Goal: Task Accomplishment & Management: Manage account settings

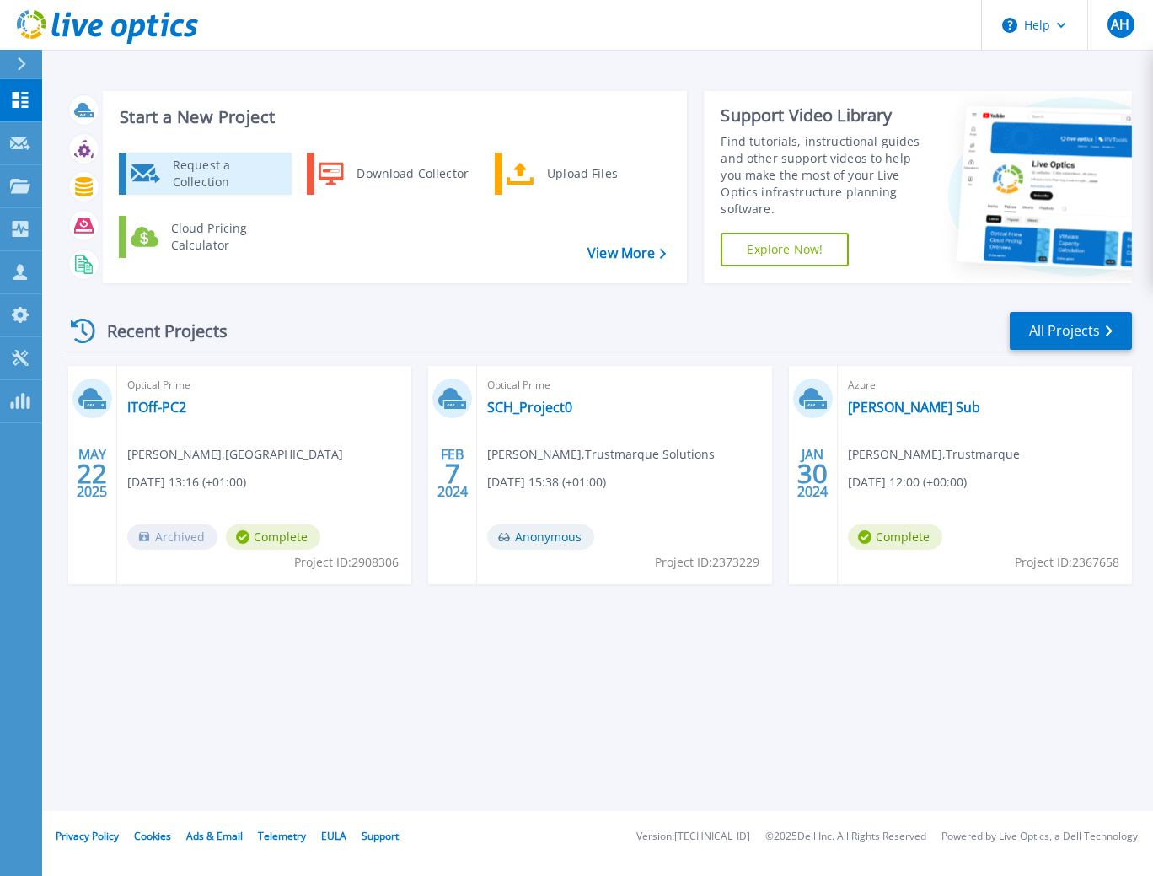
click at [242, 176] on div "Request a Collection" at bounding box center [225, 174] width 123 height 34
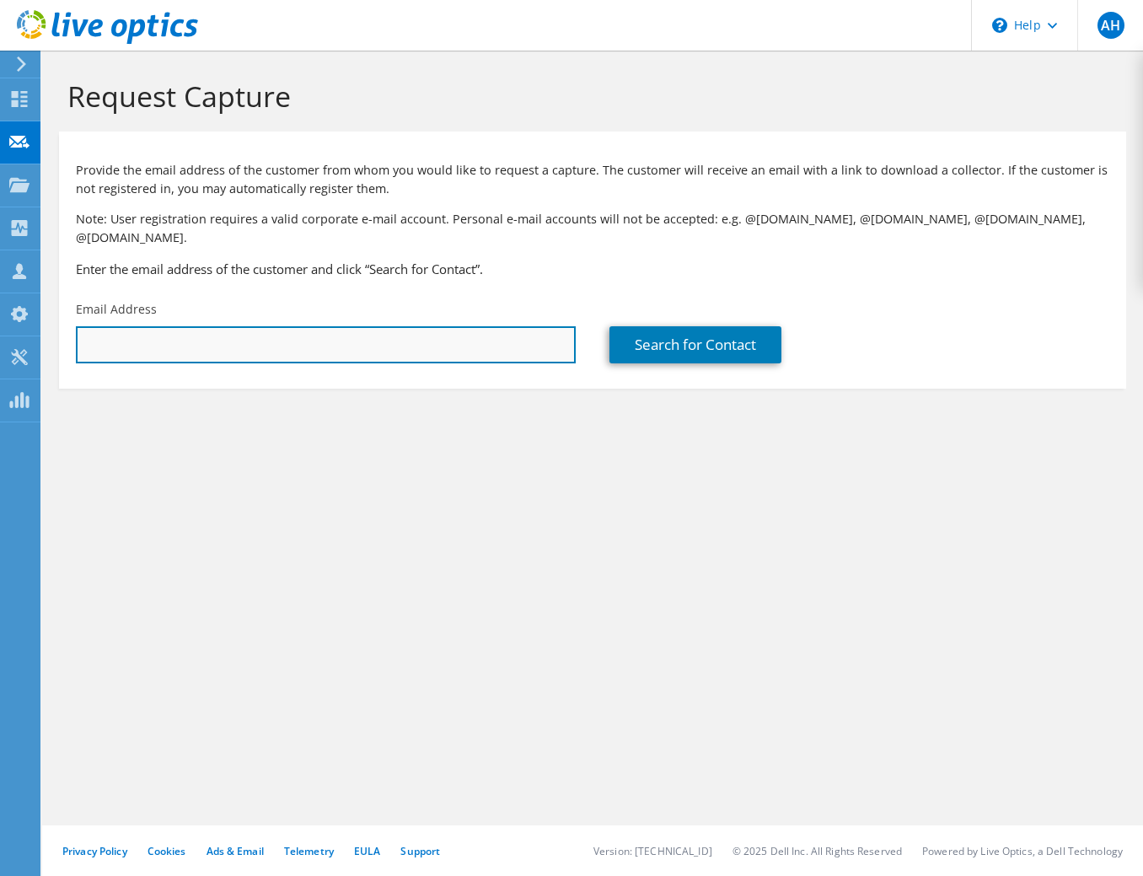
click at [206, 327] on input "text" at bounding box center [326, 344] width 500 height 37
click at [182, 333] on input "text" at bounding box center [326, 344] width 500 height 37
paste input "[EMAIL_ADDRESS][DOMAIN_NAME][PERSON_NAME]"
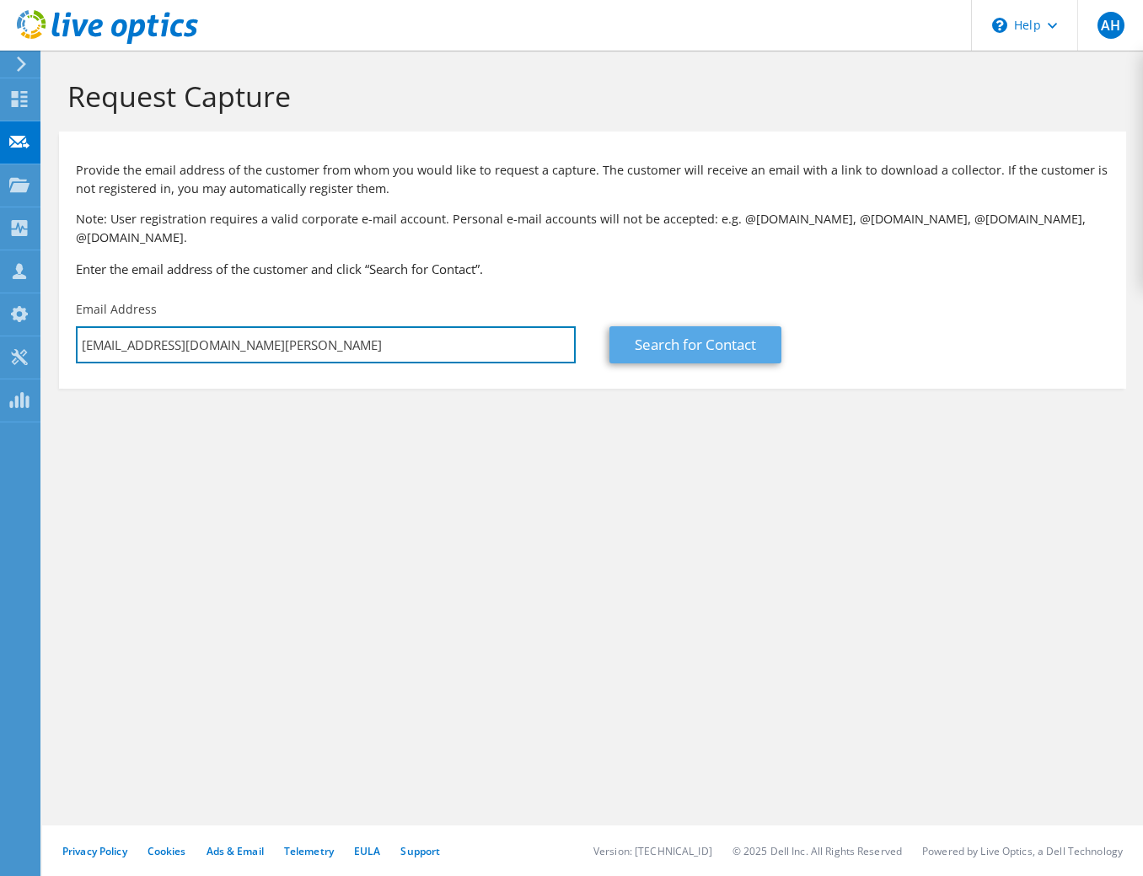
type input "Bryce.MacKintosh@nhs.scot"
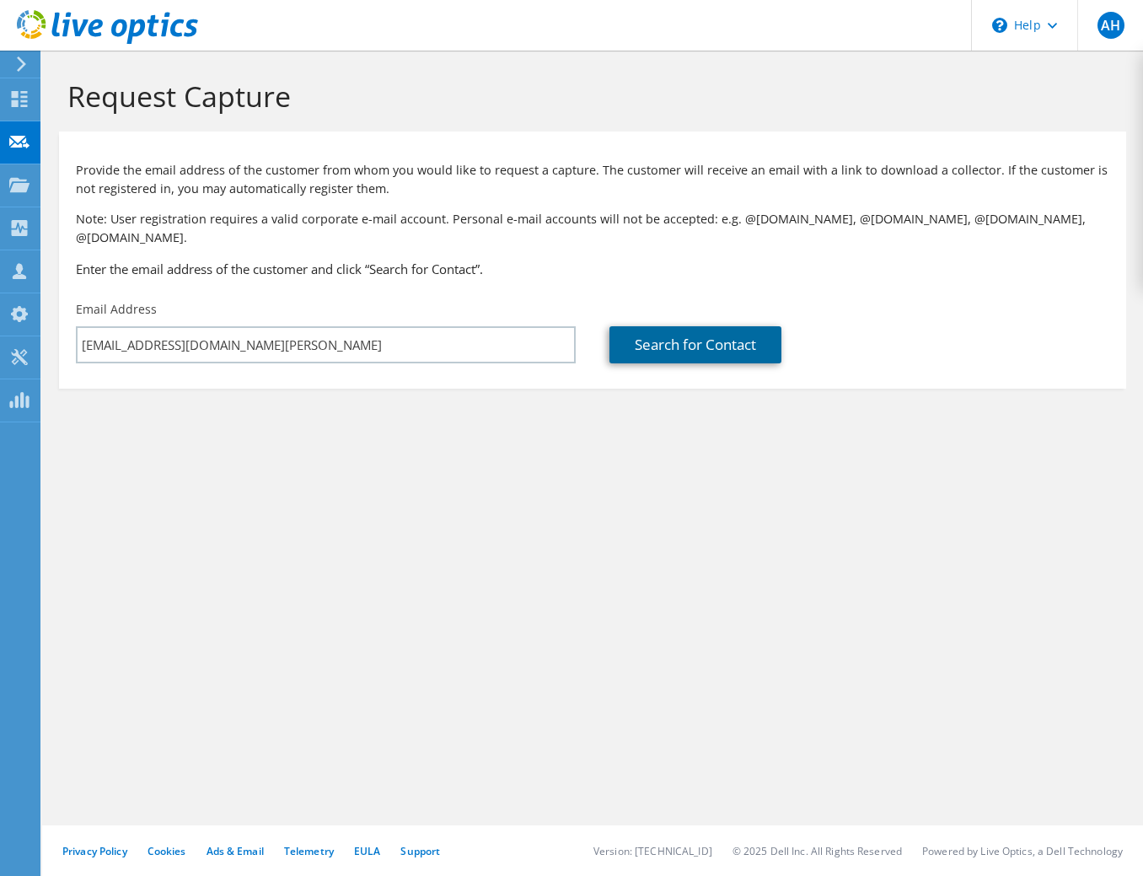
click at [727, 330] on link "Search for Contact" at bounding box center [696, 344] width 172 height 37
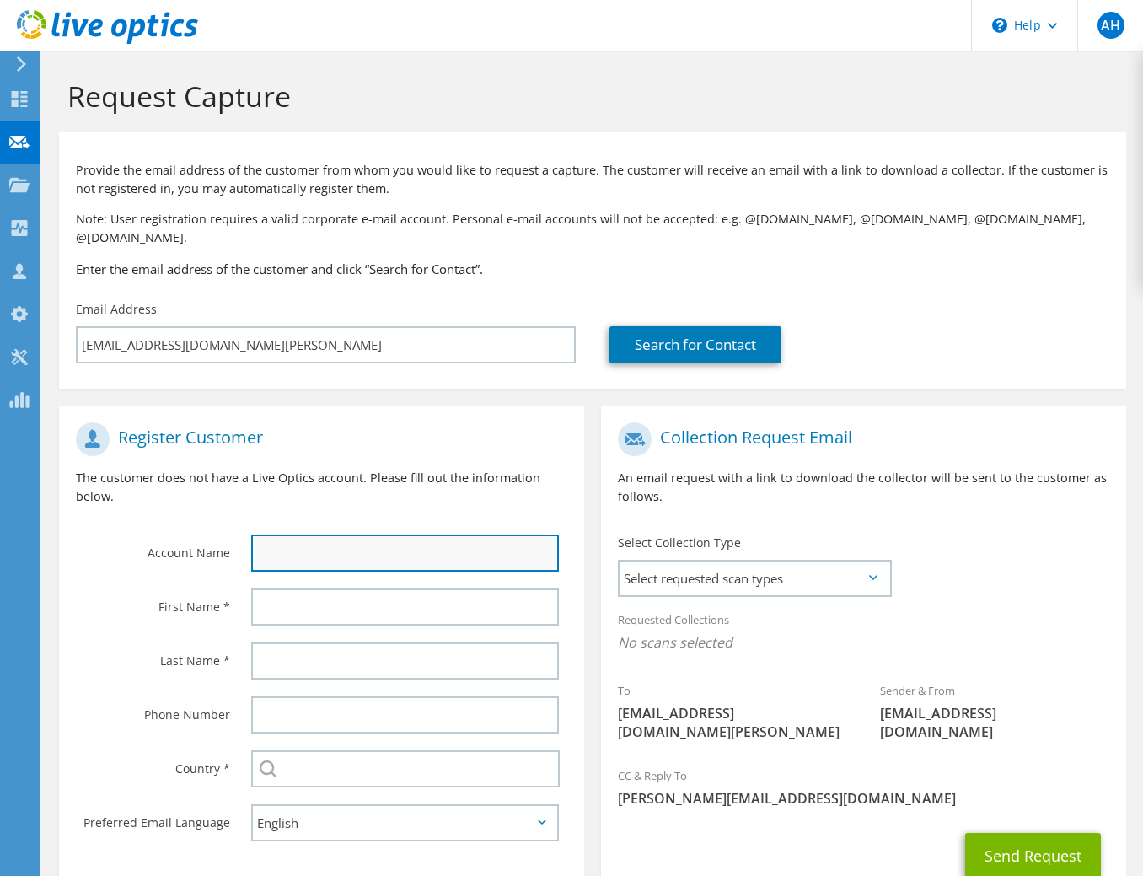
click at [320, 535] on input "text" at bounding box center [405, 553] width 308 height 37
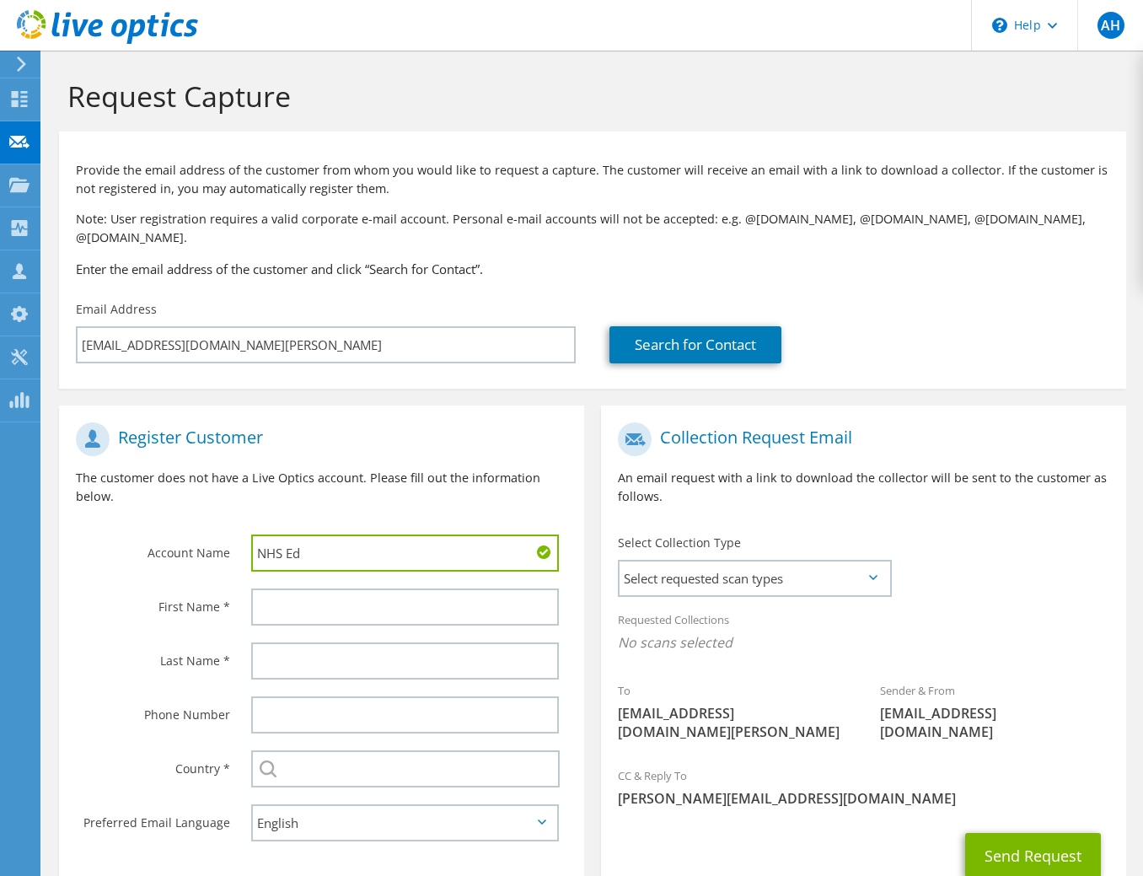
type input "NHS Education Scotland"
type input "Bryce"
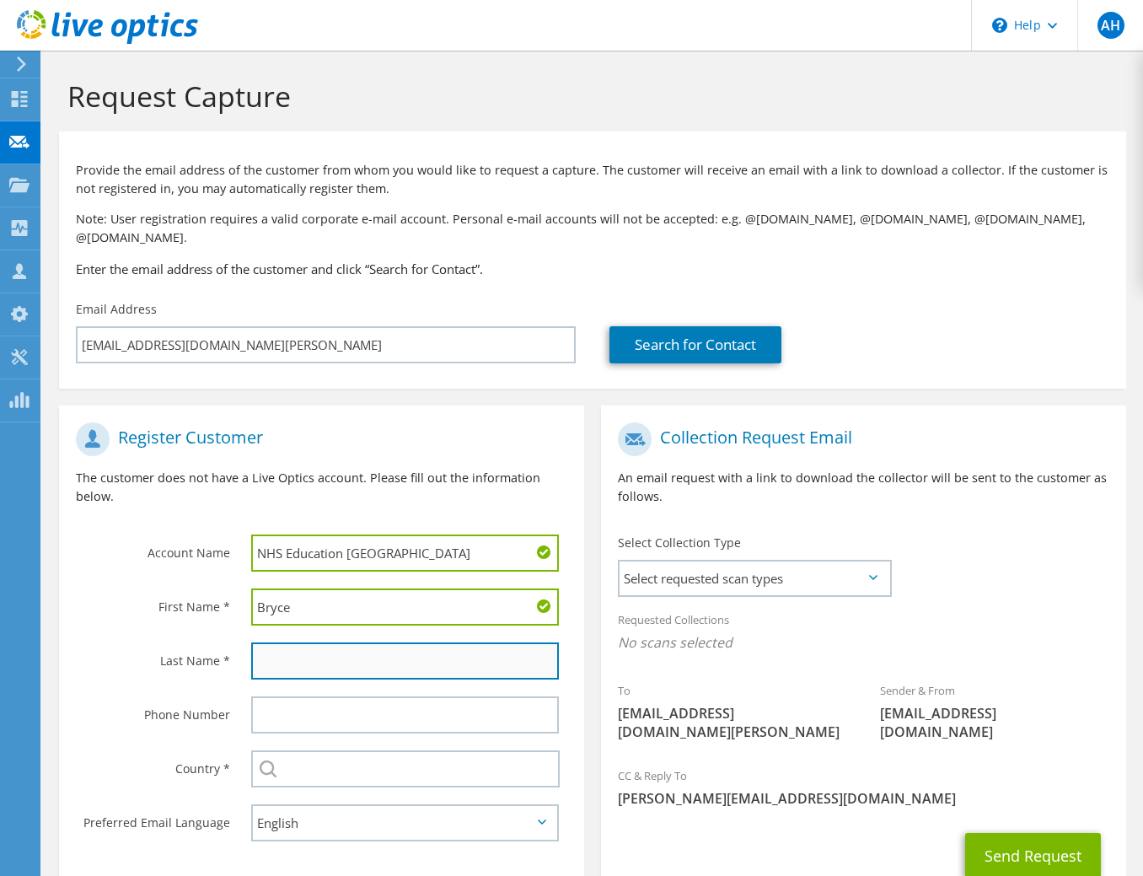
click at [306, 643] on input "text" at bounding box center [405, 660] width 308 height 37
type input "MacKintosh"
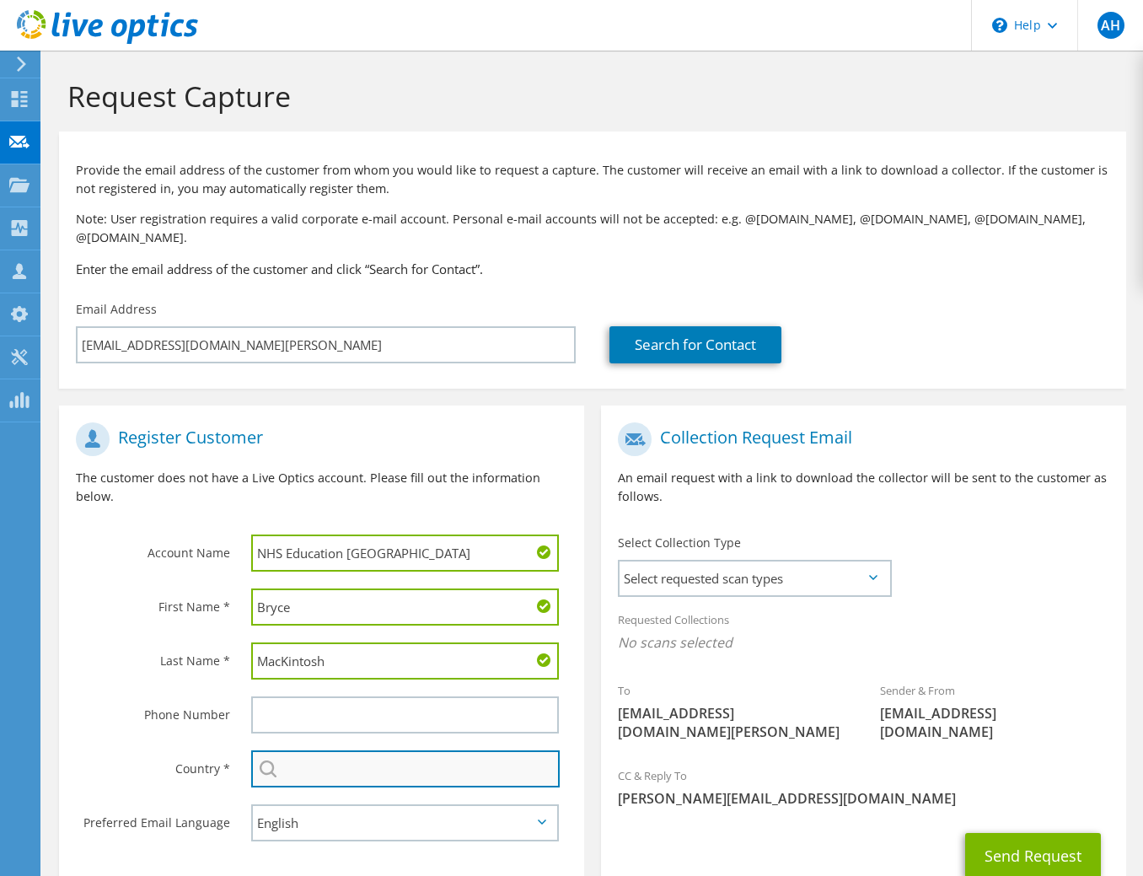
click at [327, 750] on input "text" at bounding box center [405, 768] width 309 height 37
type input "United Kingdom"
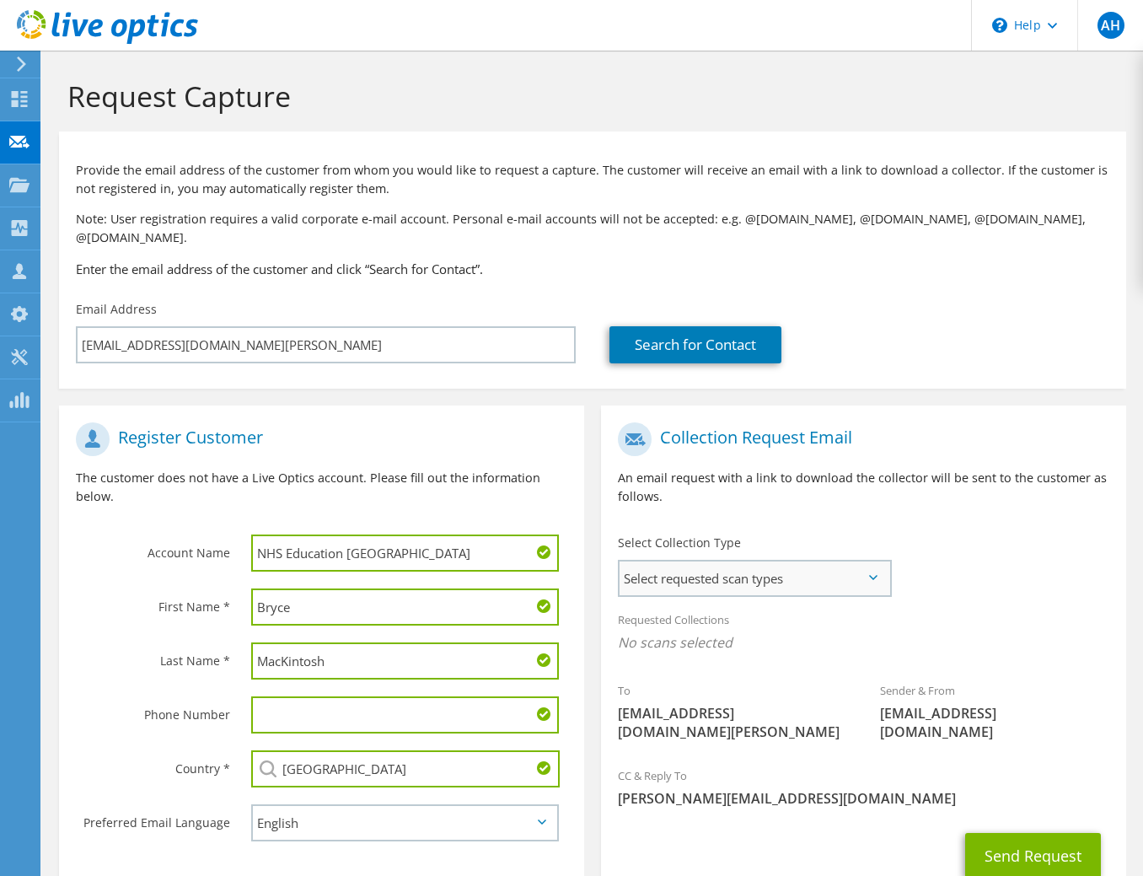
click at [720, 561] on span "Select requested scan types" at bounding box center [755, 578] width 270 height 34
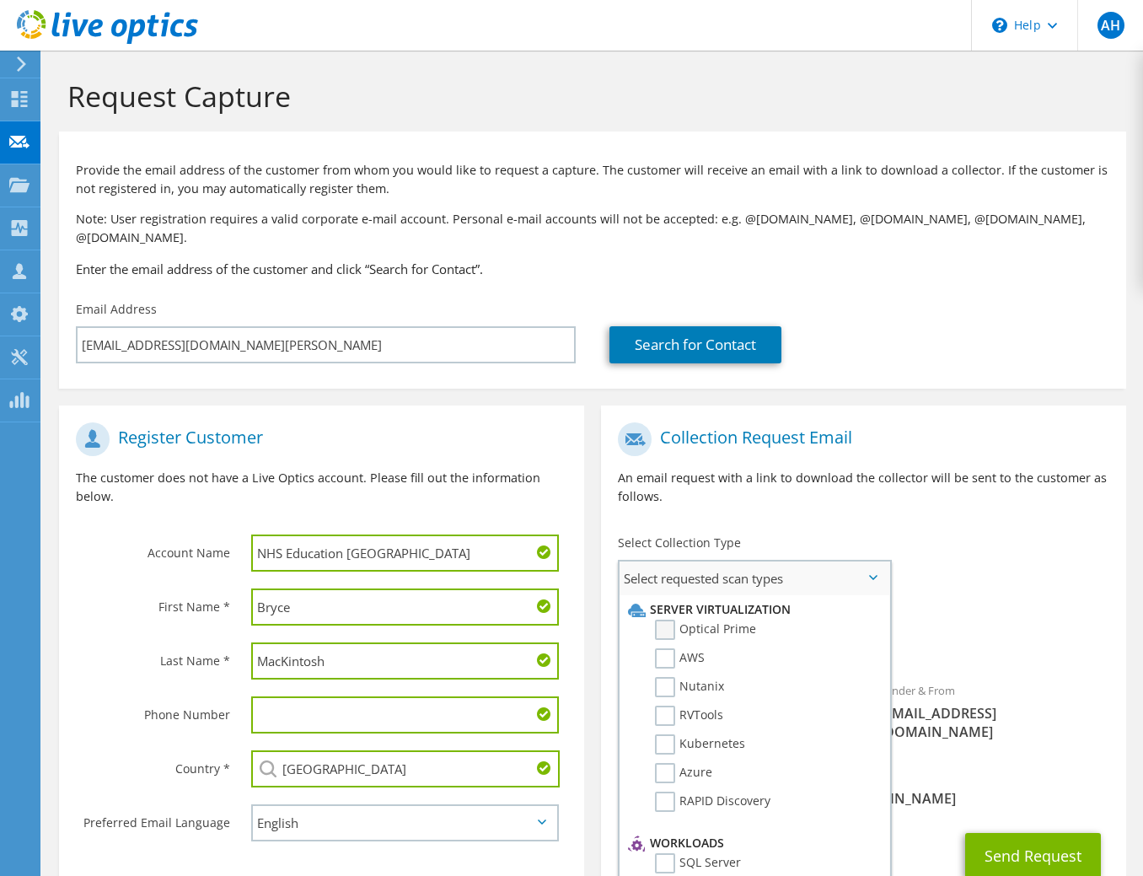
click at [666, 620] on label "Optical Prime" at bounding box center [705, 630] width 101 height 20
click at [0, 0] on input "Optical Prime" at bounding box center [0, 0] width 0 height 0
click at [942, 763] on div "CC & Reply To andrew.hawker@trustmarque.com" at bounding box center [863, 792] width 525 height 58
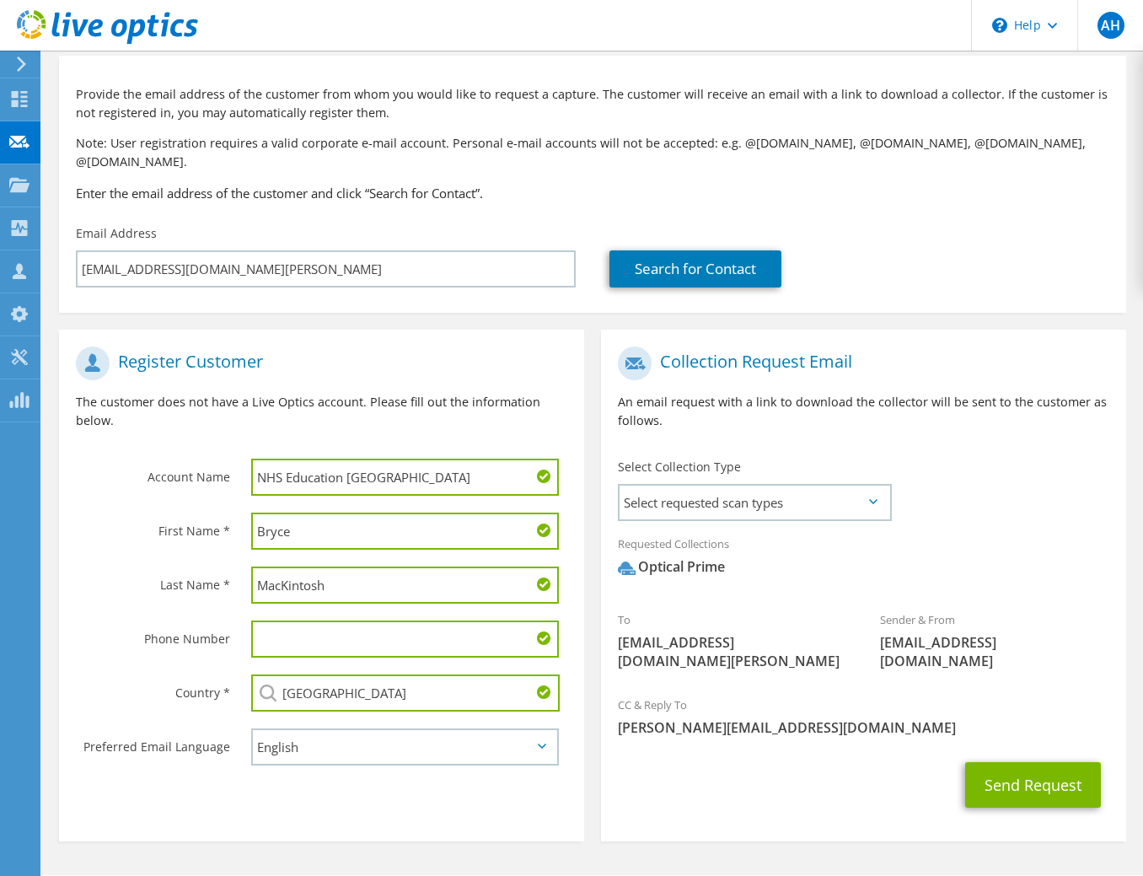
scroll to position [89, 0]
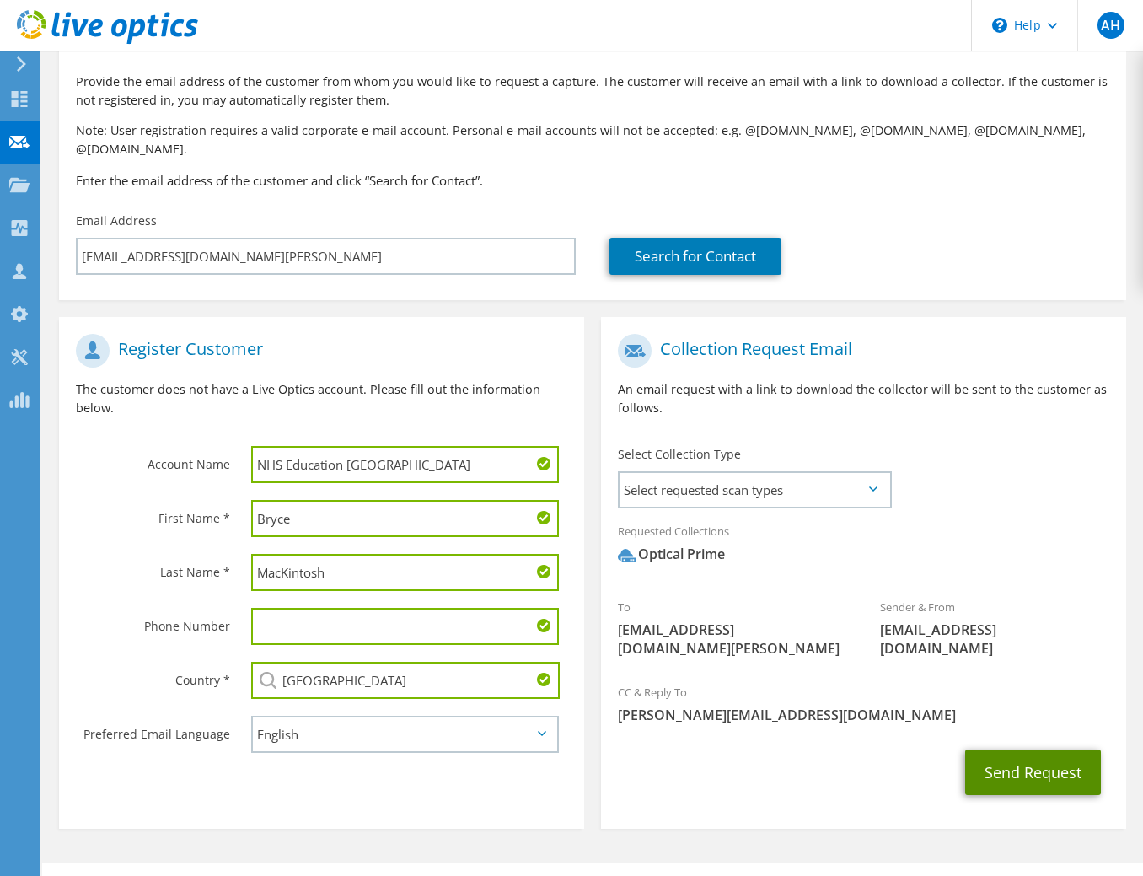
click at [1000, 749] on button "Send Request" at bounding box center [1033, 772] width 136 height 46
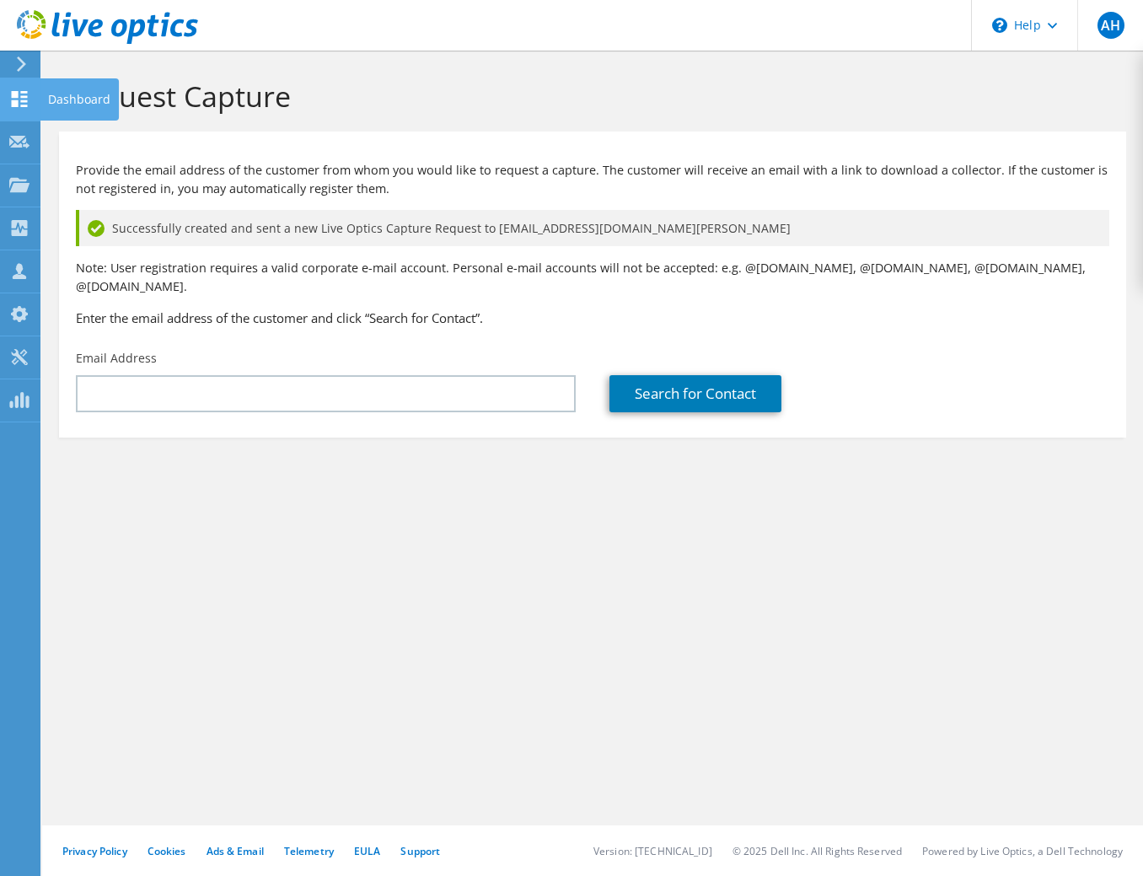
click at [24, 98] on icon at bounding box center [19, 99] width 20 height 16
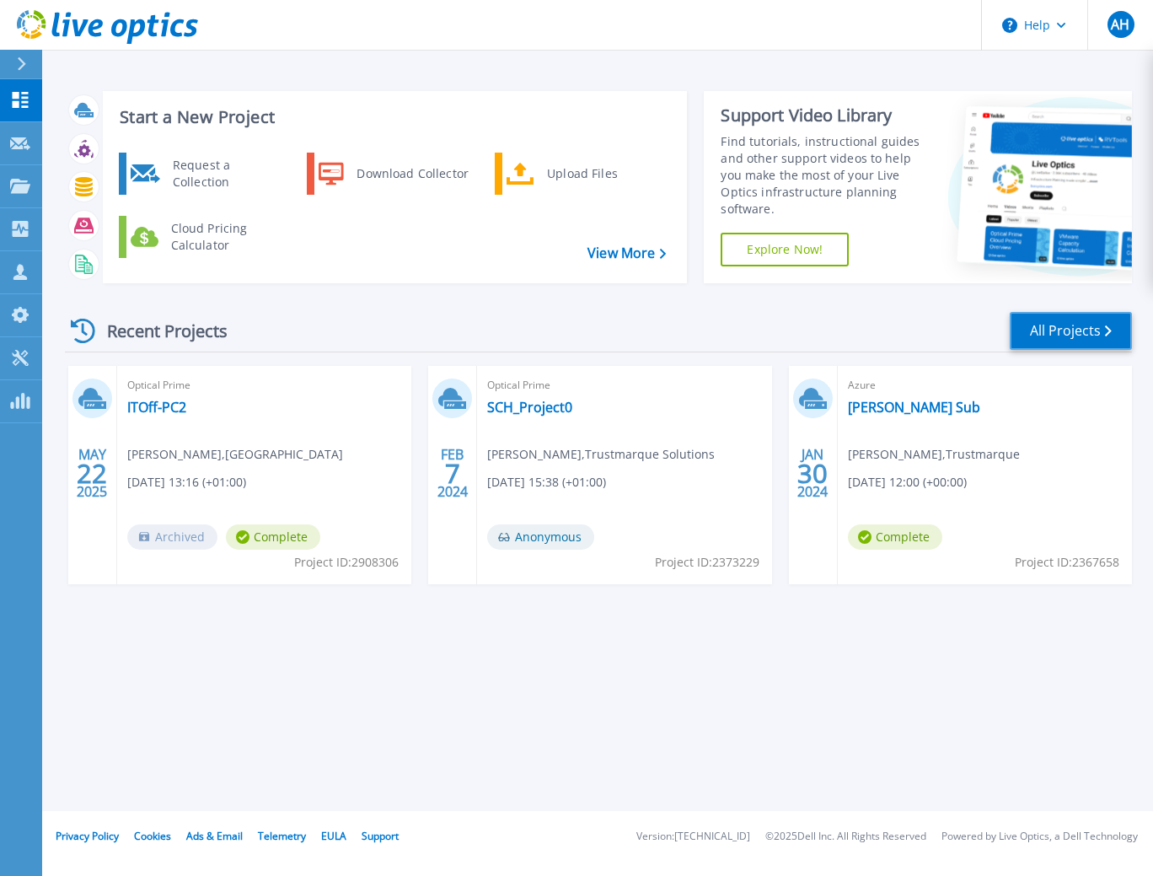
click at [1042, 328] on link "All Projects" at bounding box center [1071, 331] width 122 height 38
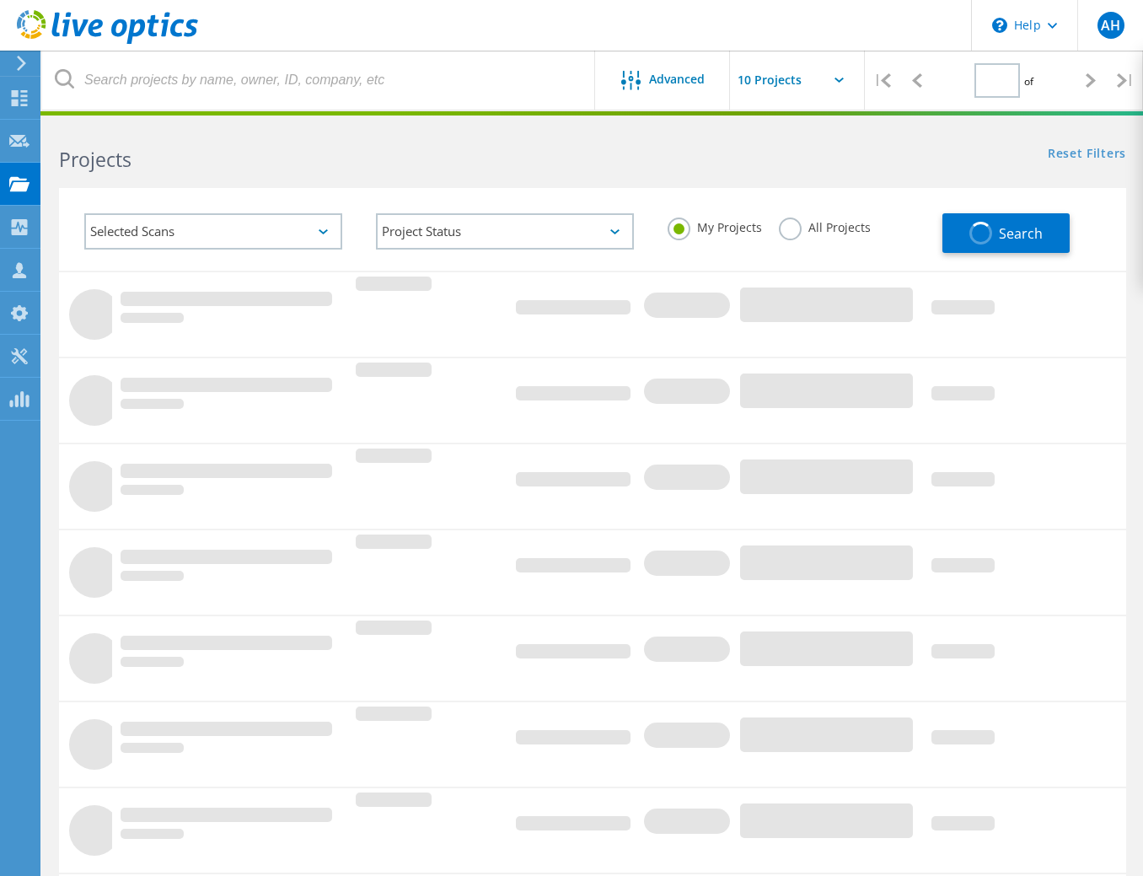
type input "1"
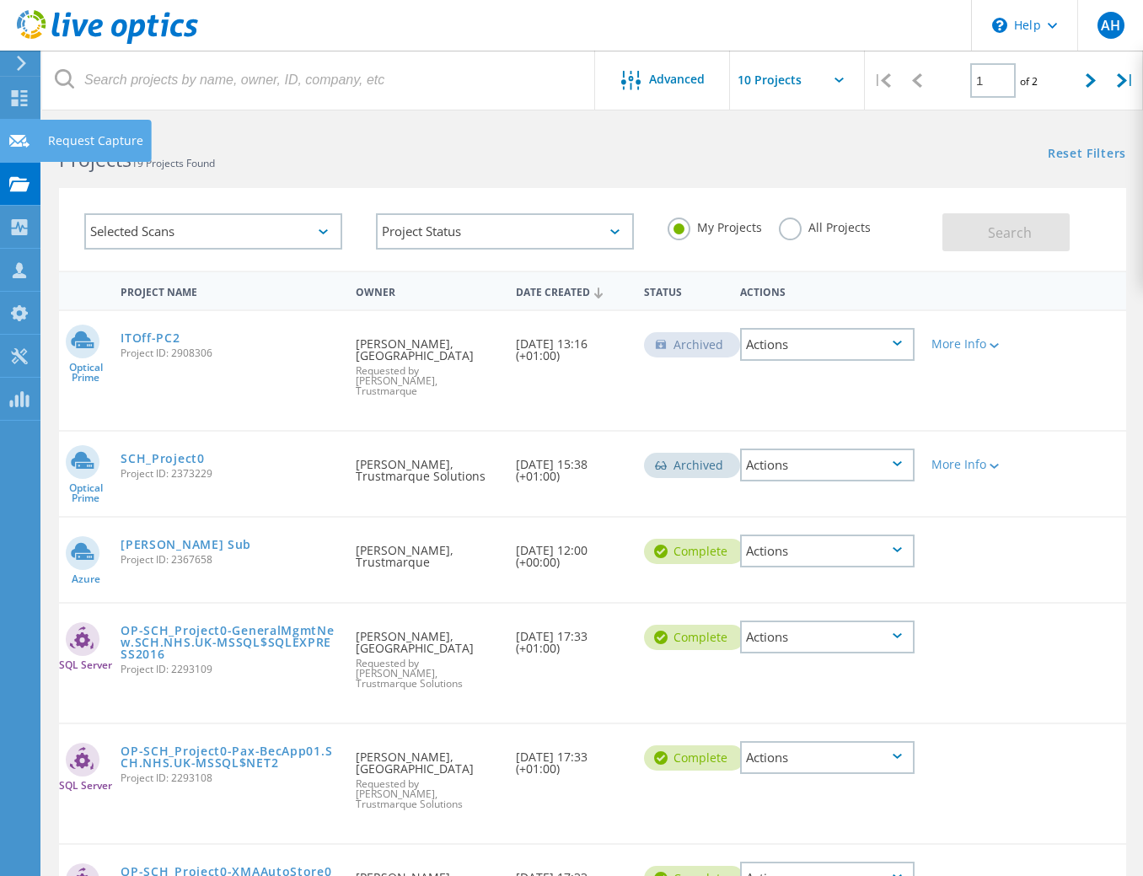
click at [24, 137] on use at bounding box center [19, 140] width 20 height 13
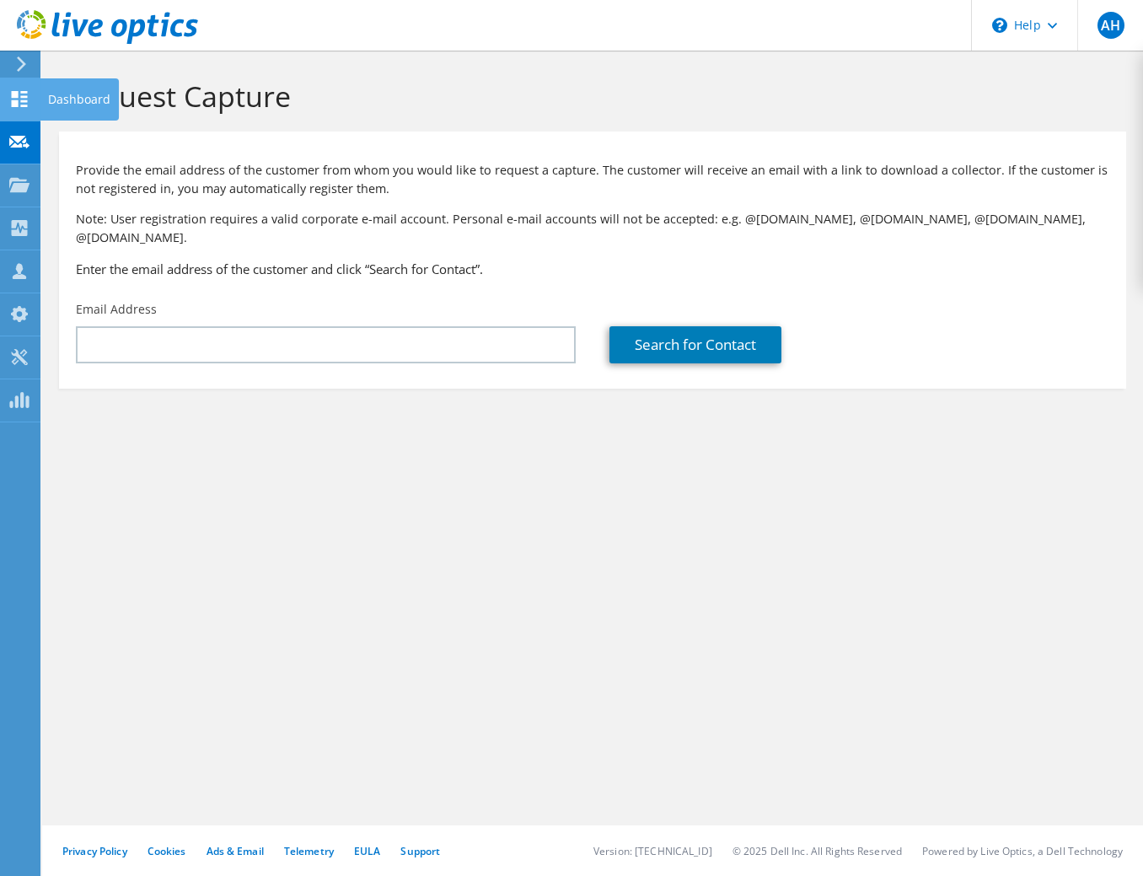
click at [12, 107] on div at bounding box center [19, 101] width 20 height 19
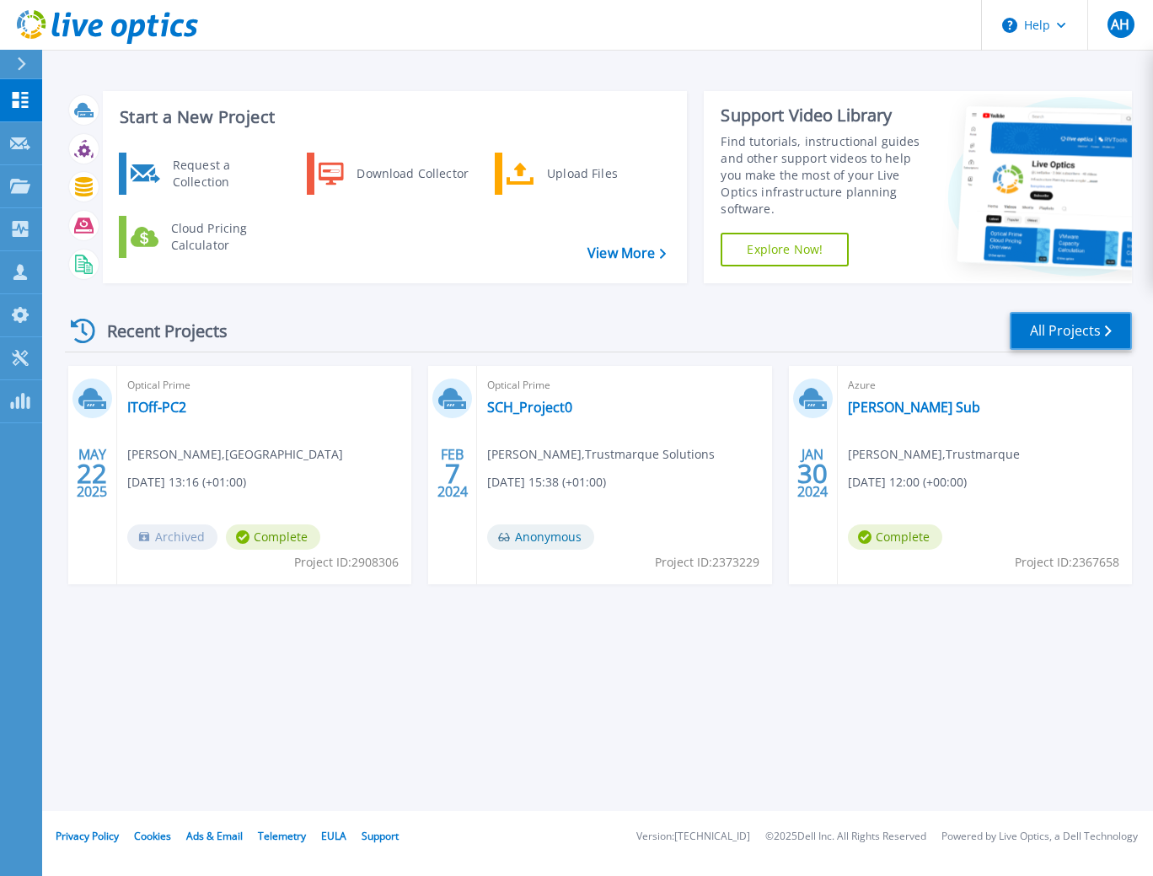
click at [1050, 336] on link "All Projects" at bounding box center [1071, 331] width 122 height 38
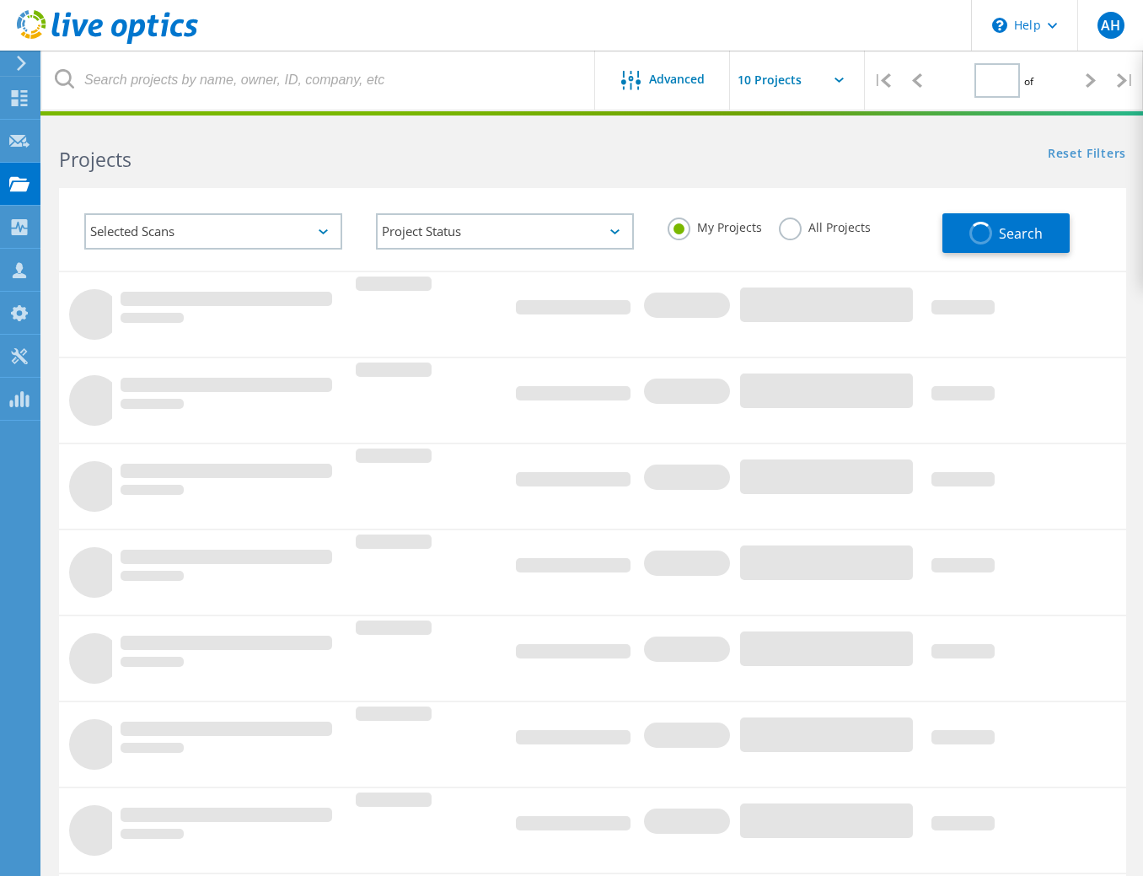
type input "1"
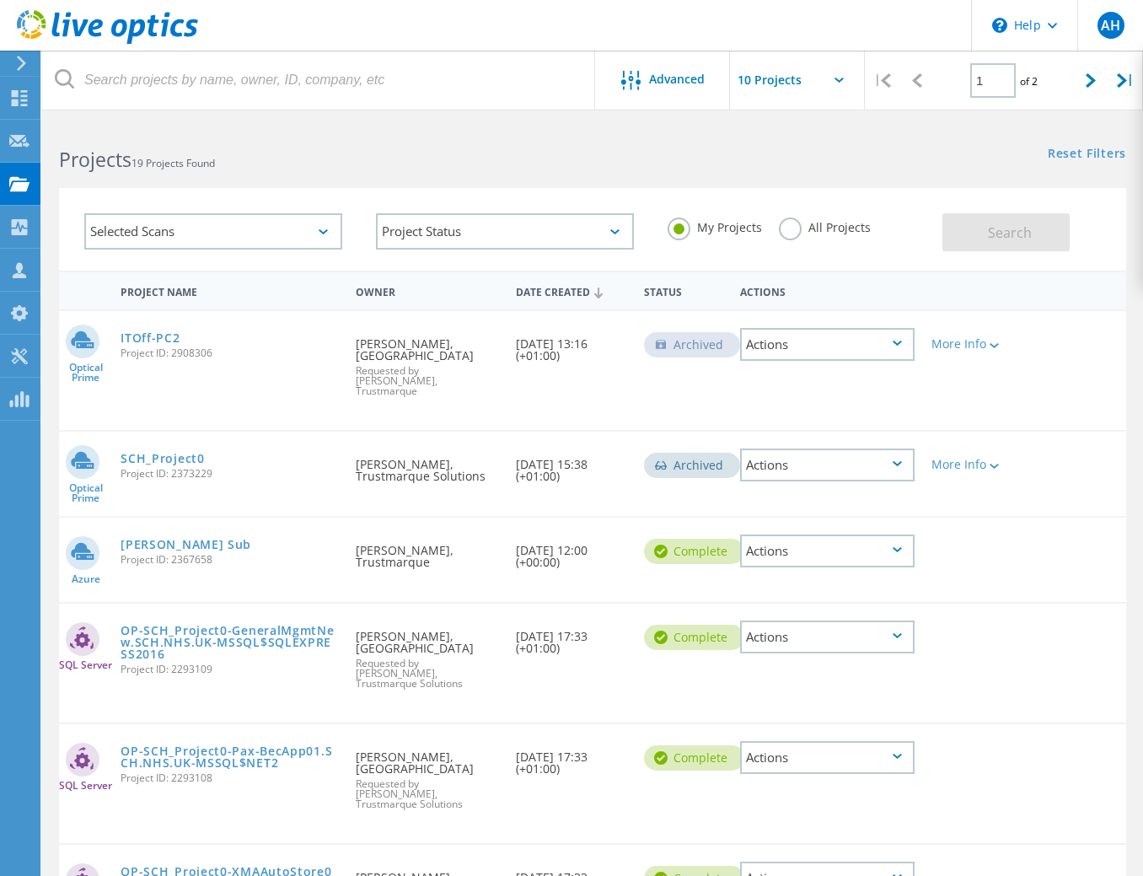
click at [200, 234] on div "Selected Scans" at bounding box center [213, 231] width 258 height 36
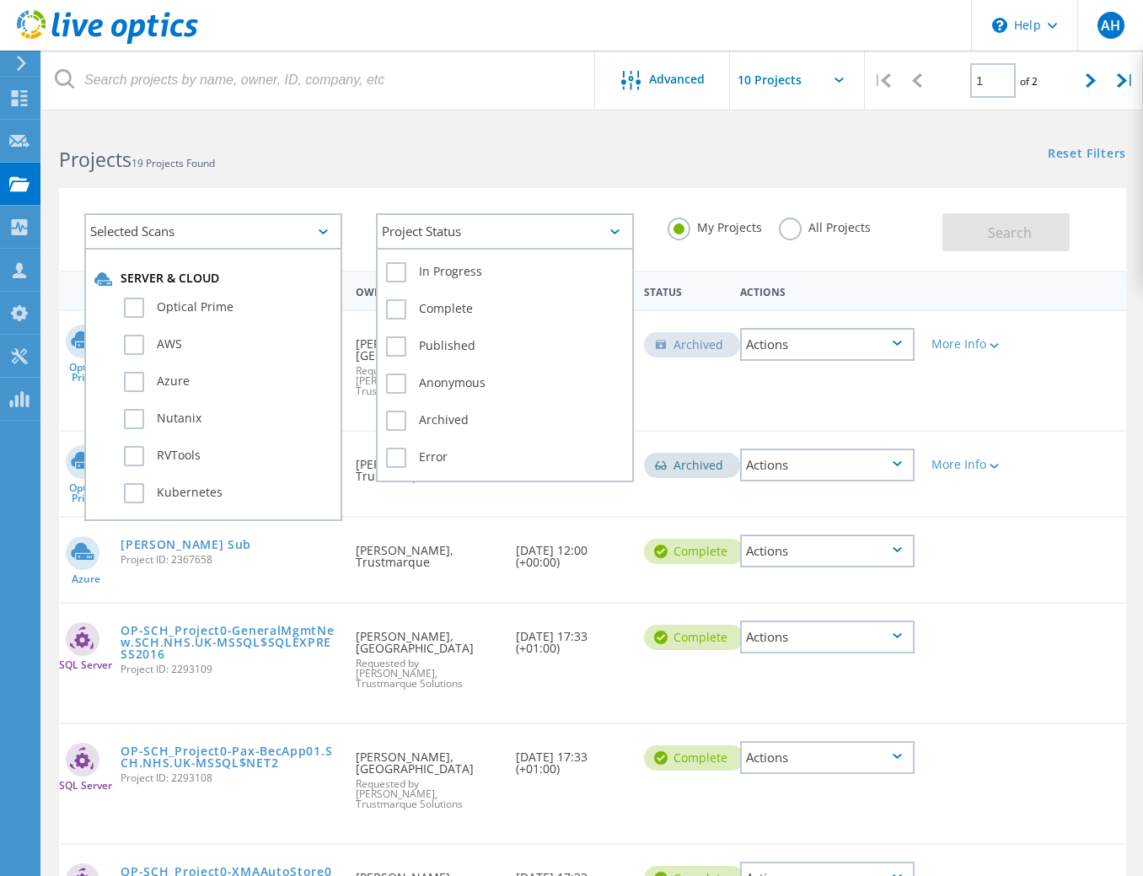
click at [459, 230] on div "Project Status" at bounding box center [505, 231] width 258 height 36
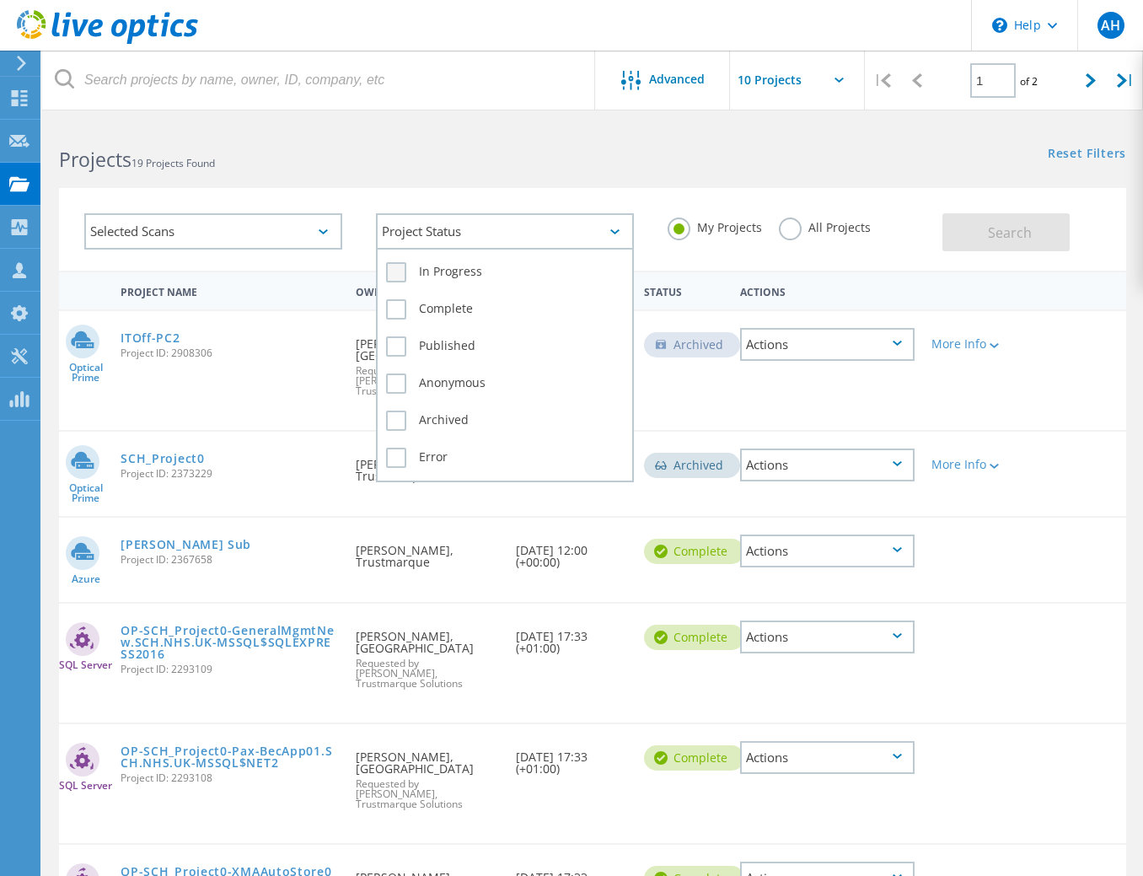
click at [391, 270] on label "In Progress" at bounding box center [505, 272] width 238 height 20
click at [0, 0] on input "In Progress" at bounding box center [0, 0] width 0 height 0
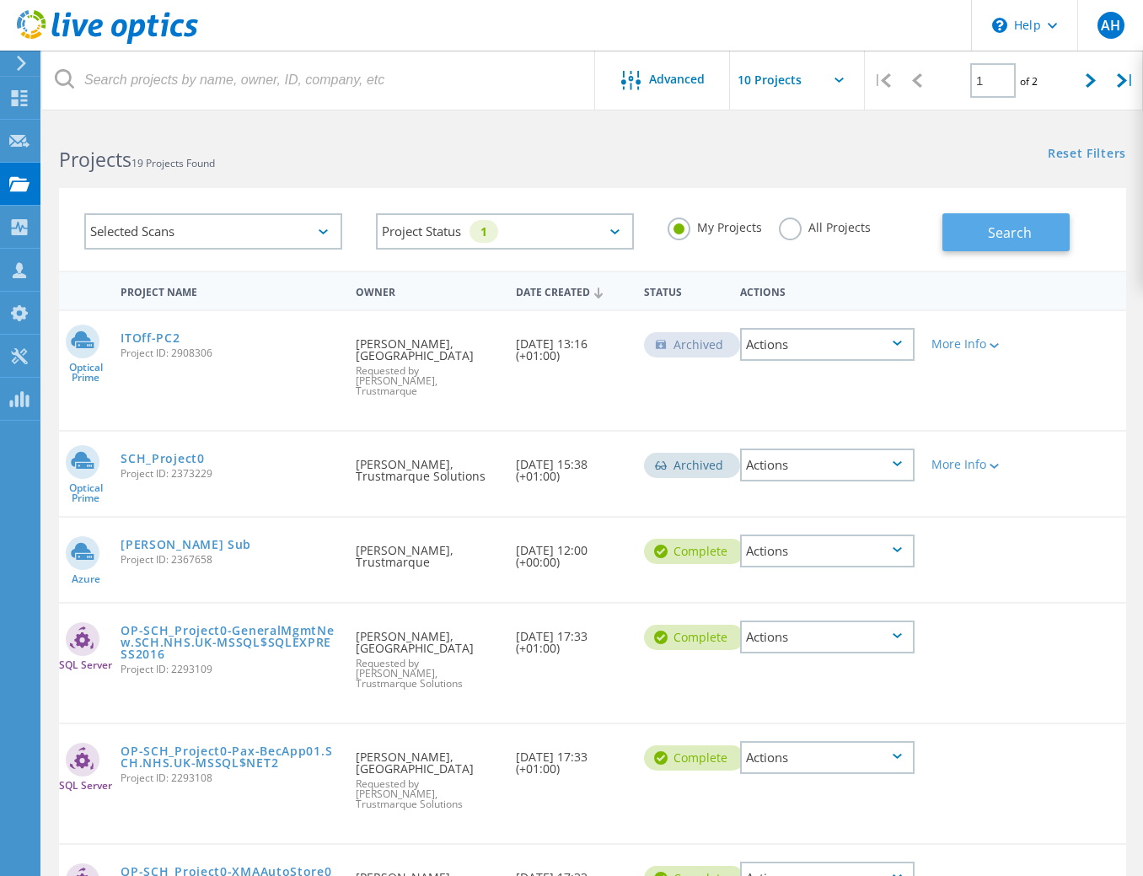
click at [973, 243] on button "Search" at bounding box center [1006, 232] width 127 height 38
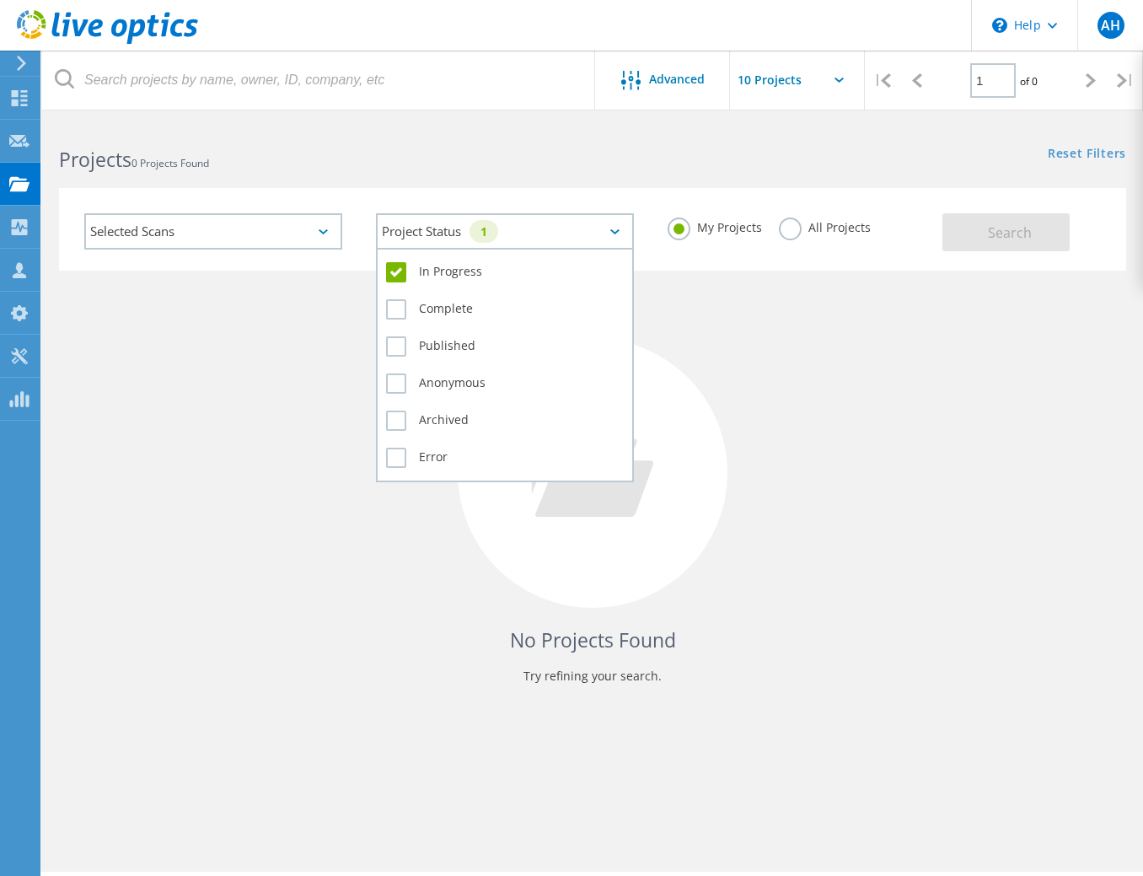
click at [587, 236] on div "Project Status 1" at bounding box center [505, 231] width 258 height 36
click at [401, 275] on label "In Progress" at bounding box center [505, 272] width 238 height 20
click at [0, 0] on input "In Progress" at bounding box center [0, 0] width 0 height 0
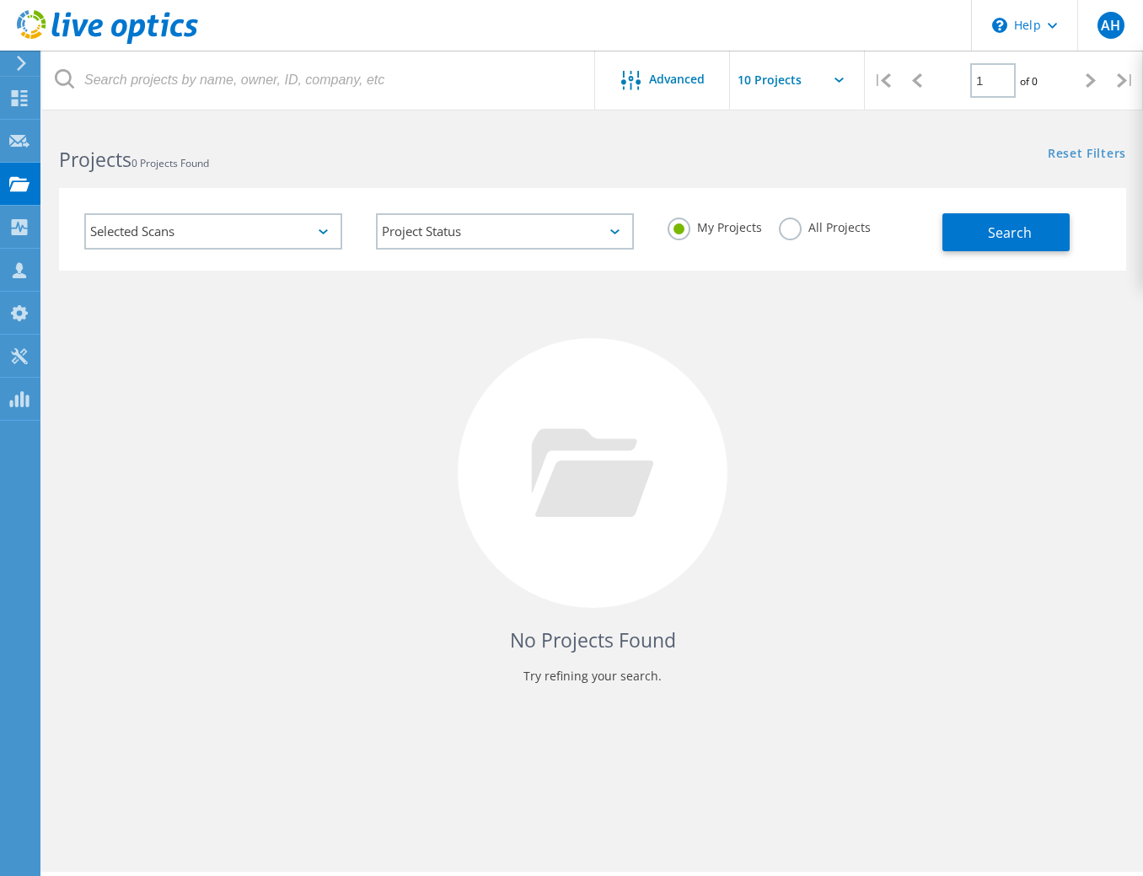
click at [557, 175] on div "Selected Scans Project Status In Progress Complete Published Anonymous Archived…" at bounding box center [592, 219] width 1101 height 104
click at [20, 277] on use at bounding box center [19, 270] width 13 height 16
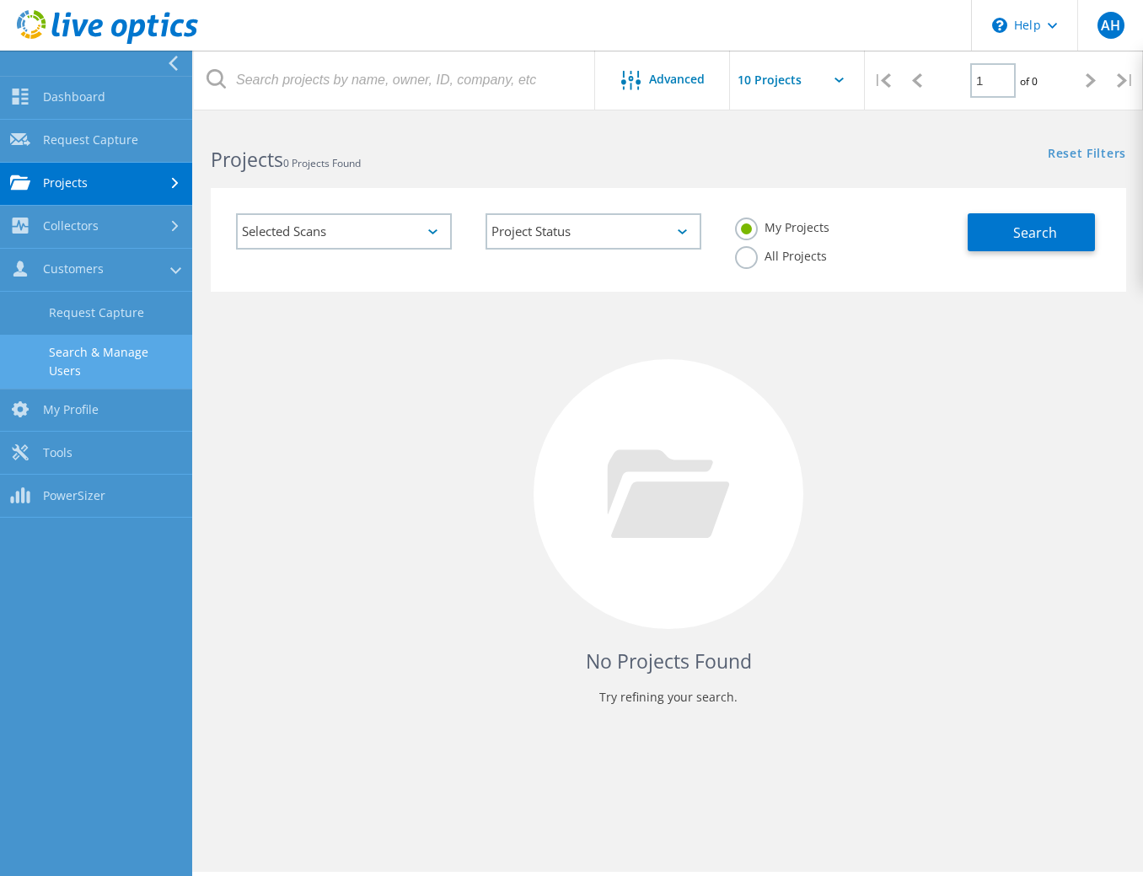
click at [94, 350] on link "Search & Manage Users" at bounding box center [96, 362] width 192 height 54
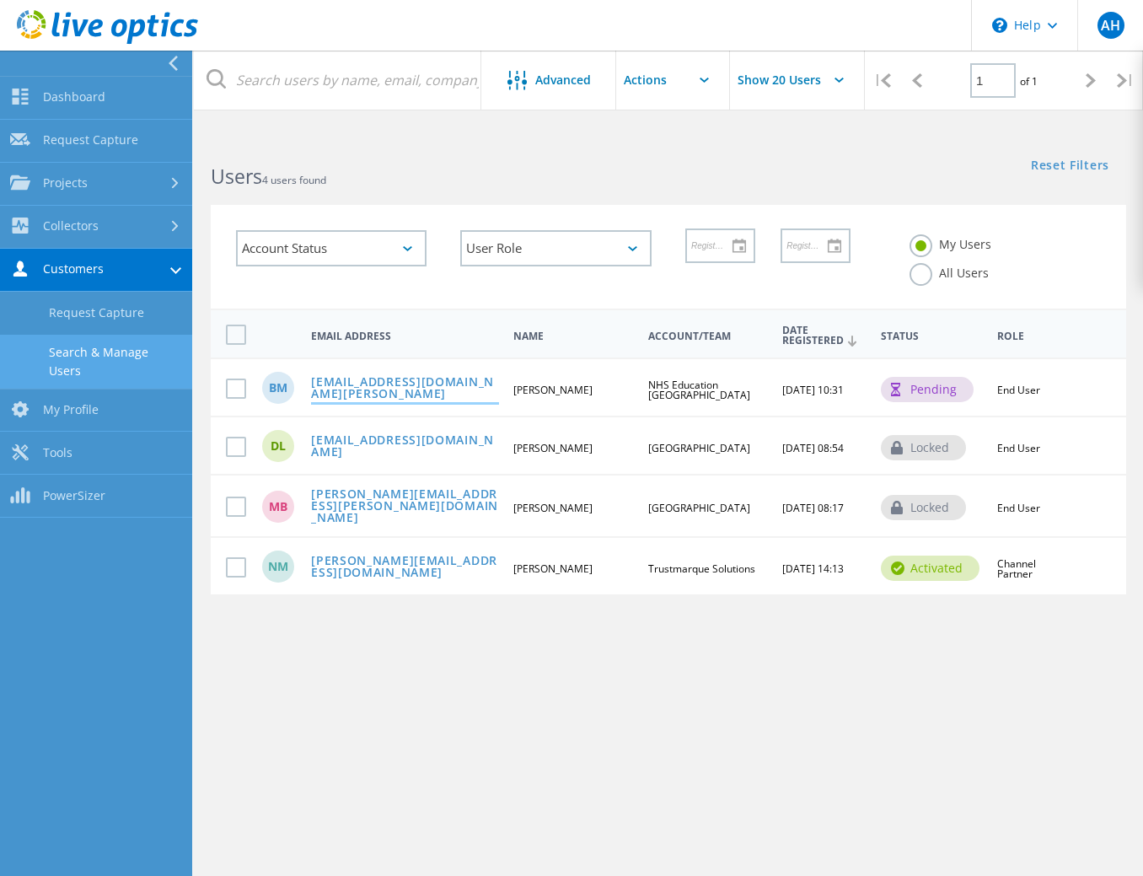
click at [368, 394] on link "[EMAIL_ADDRESS][DOMAIN_NAME][PERSON_NAME]" at bounding box center [405, 389] width 188 height 26
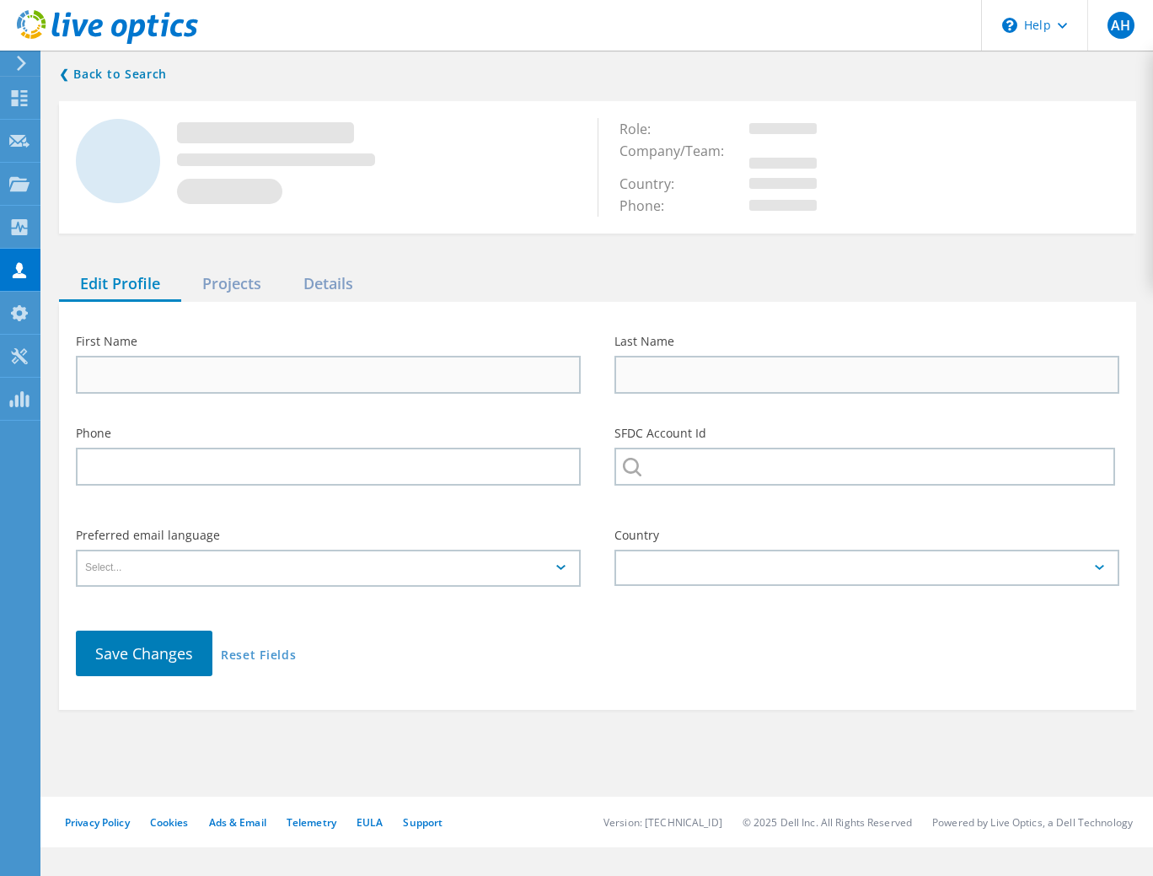
type input "Bryce"
type input "MacKintosh"
type input "NHS Education [GEOGRAPHIC_DATA]"
type input "English"
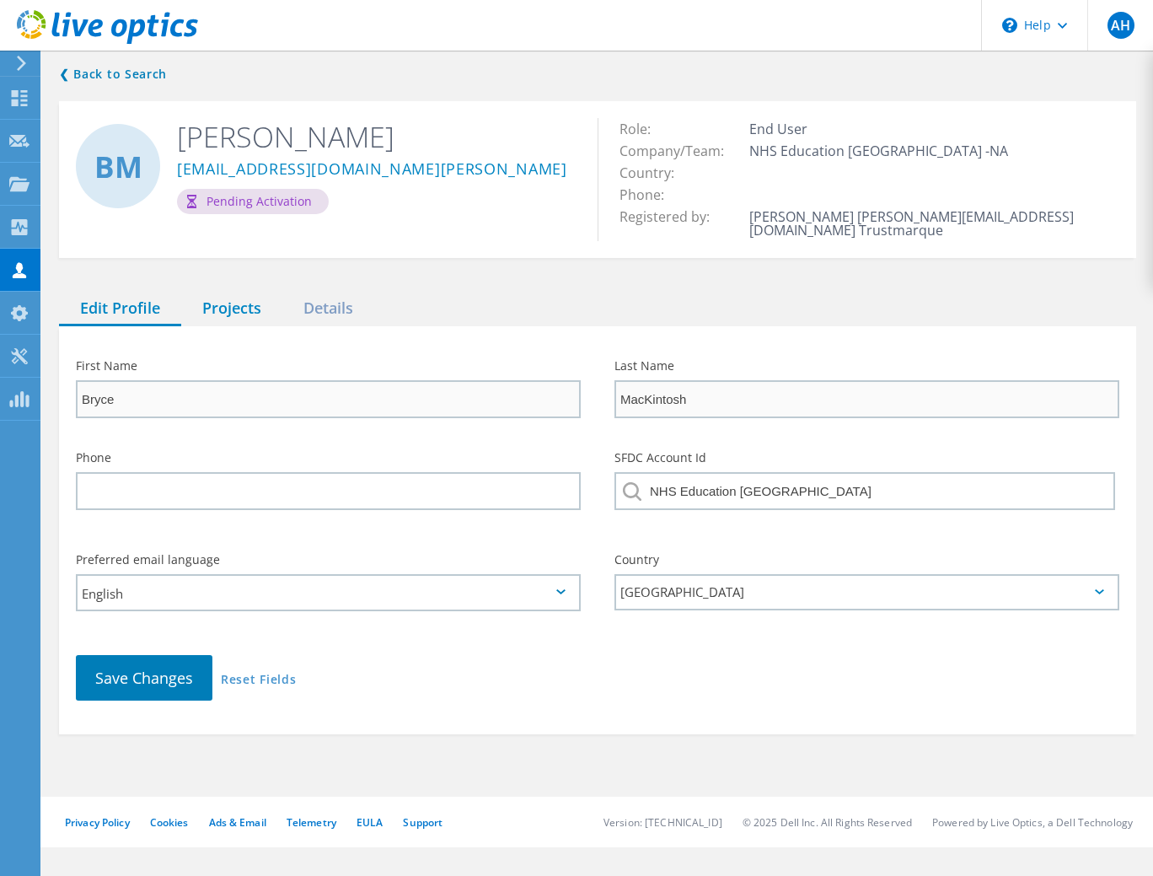
click at [240, 307] on div "Projects" at bounding box center [231, 309] width 101 height 35
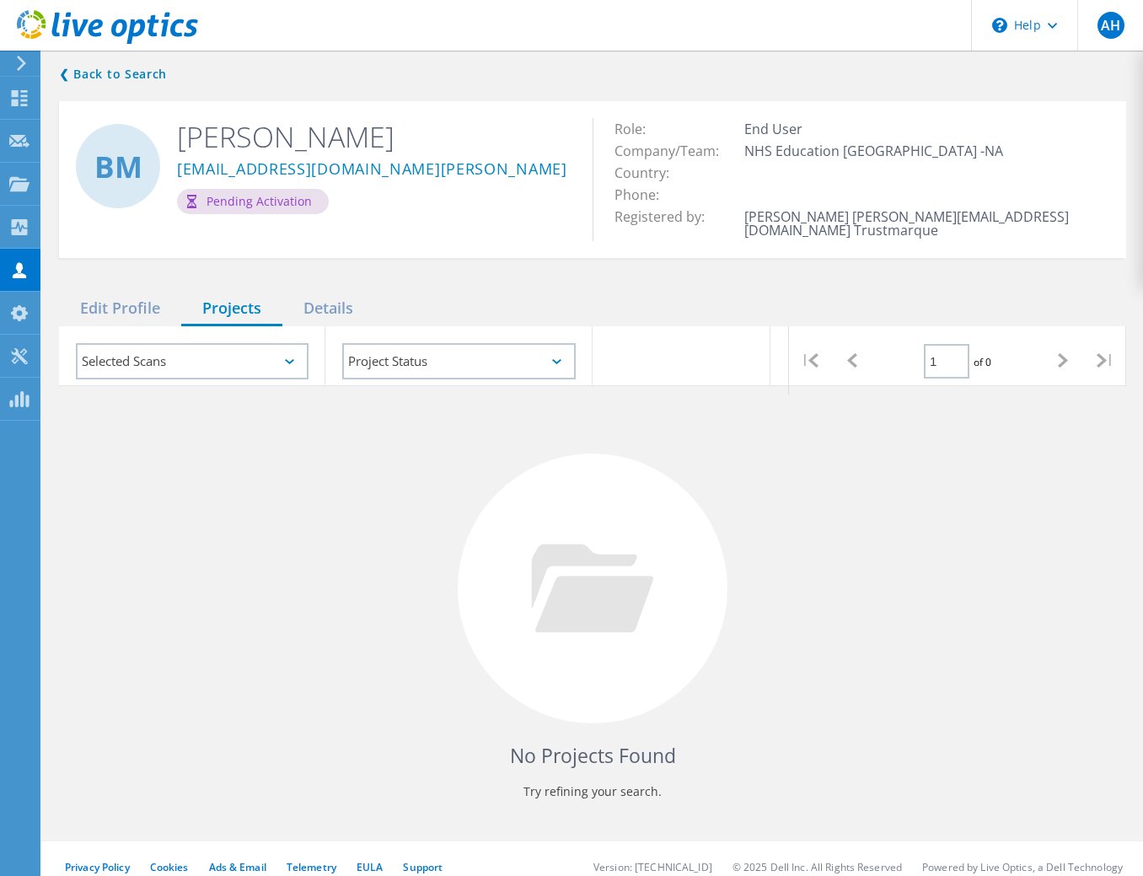
click at [115, 322] on div at bounding box center [592, 324] width 1067 height 4
click at [115, 312] on div "Edit Profile" at bounding box center [120, 309] width 122 height 35
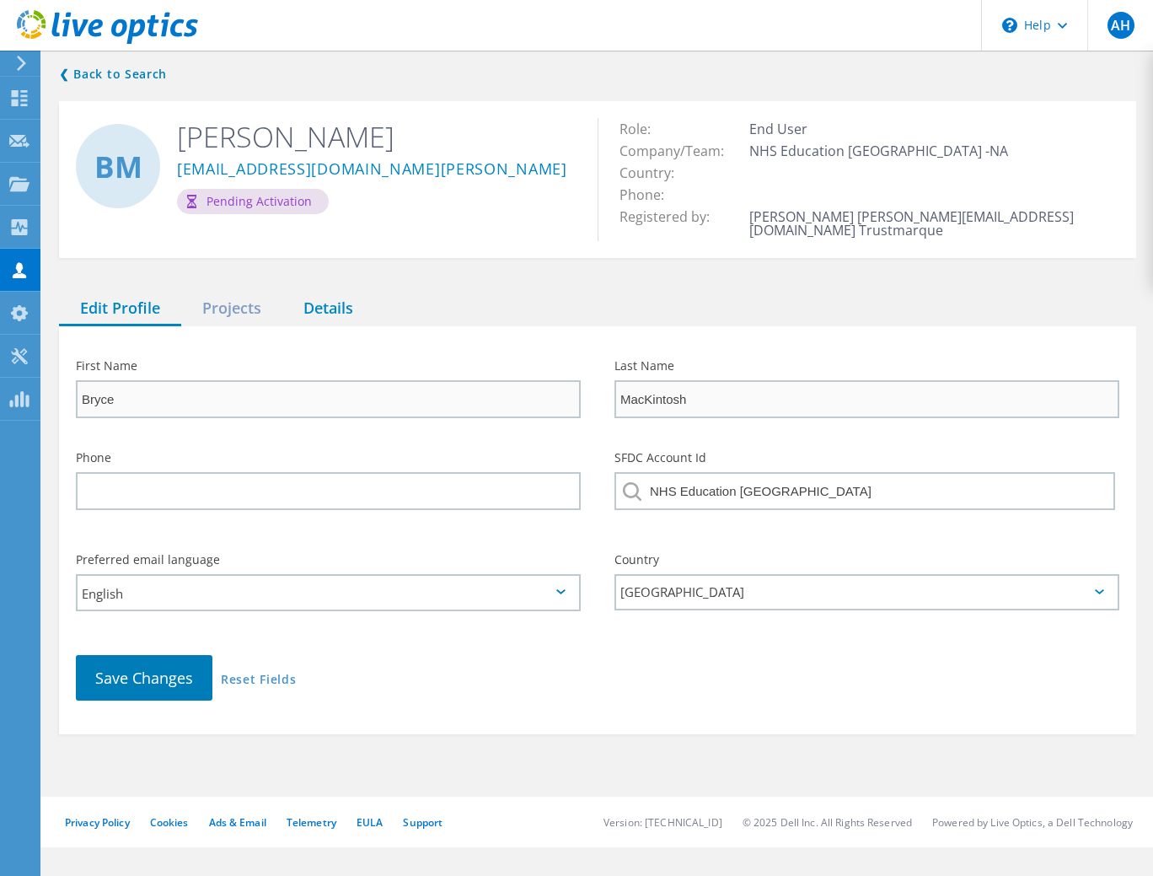
click at [337, 313] on div "Details" at bounding box center [328, 309] width 92 height 35
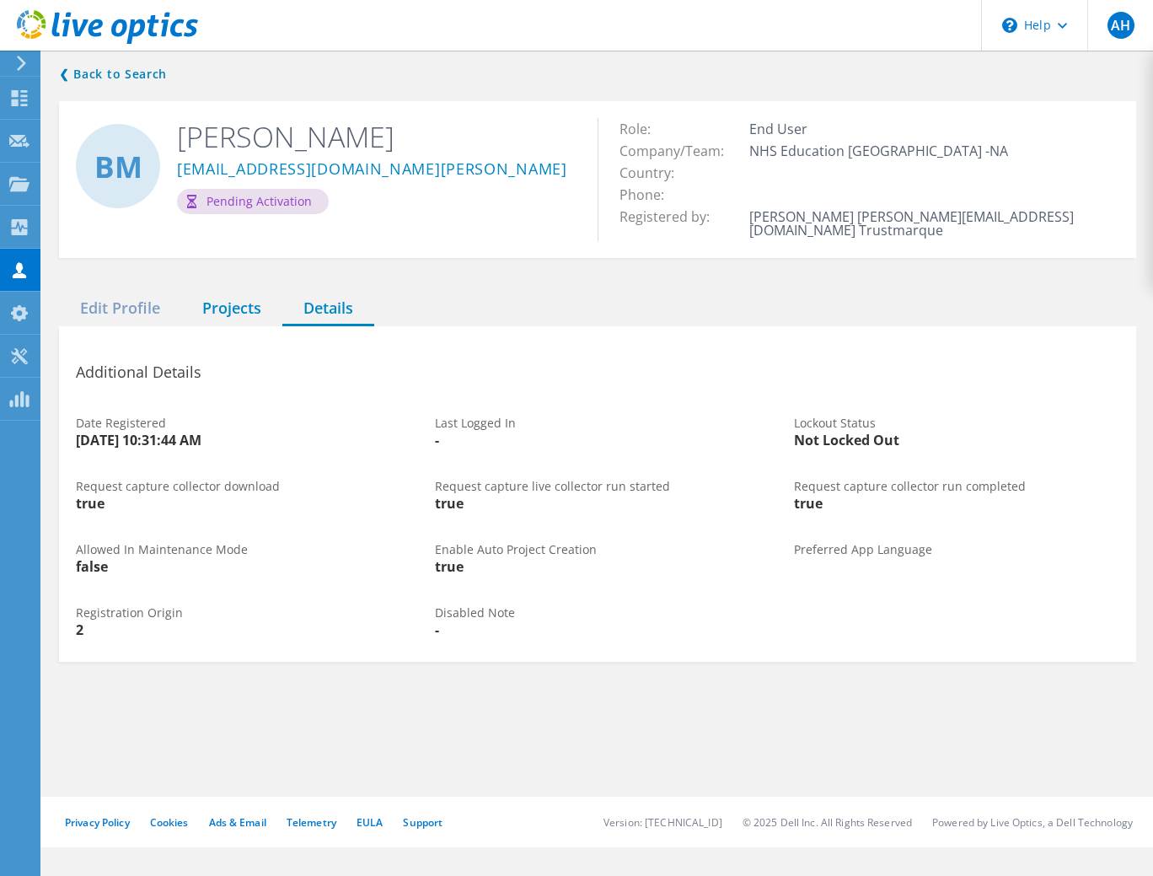
click at [207, 312] on div "Projects" at bounding box center [231, 309] width 101 height 35
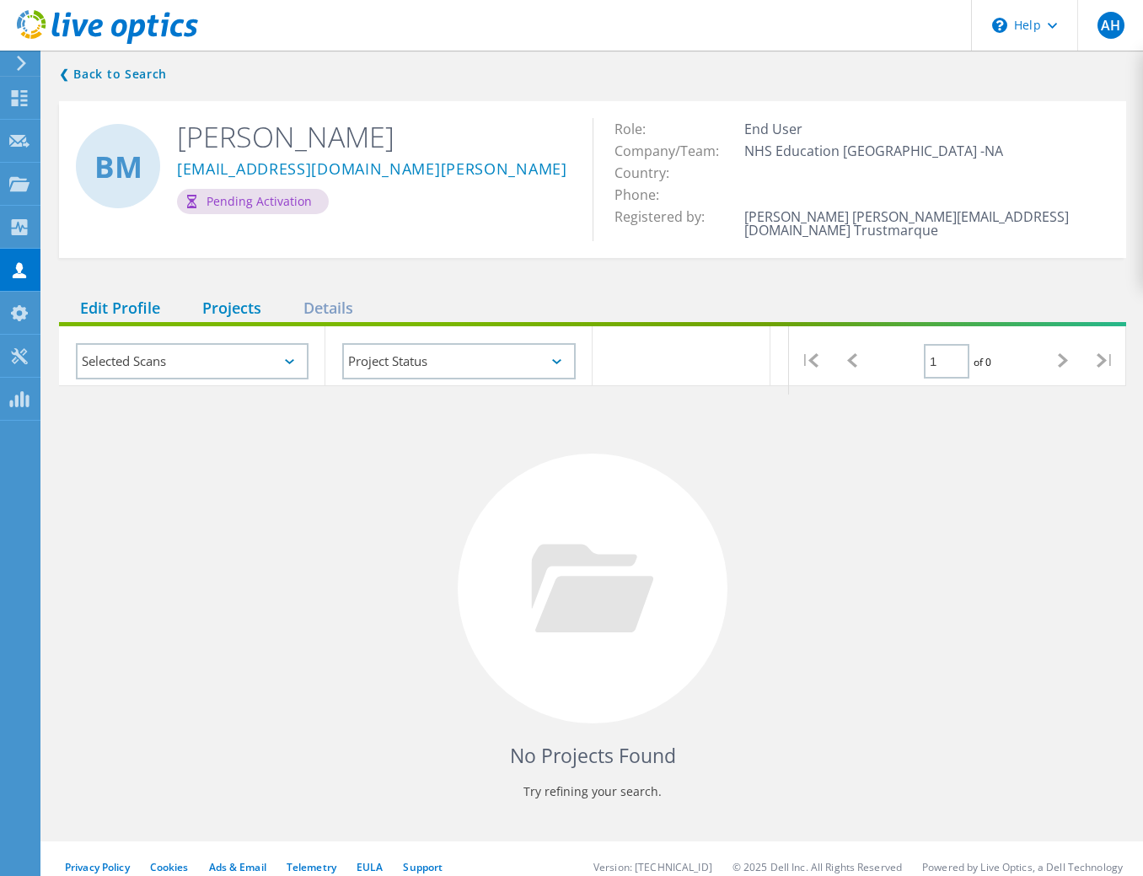
click at [110, 314] on div "Edit Profile" at bounding box center [120, 309] width 122 height 35
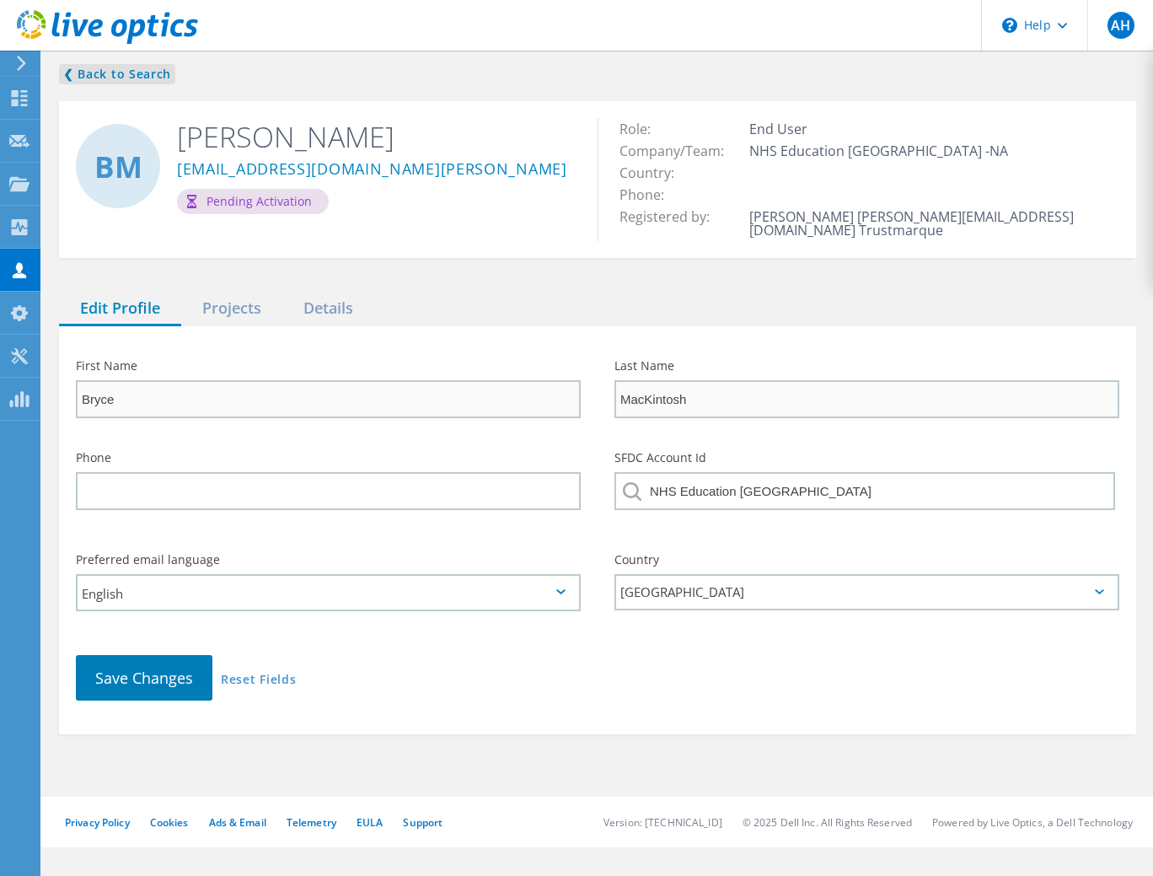
click at [88, 67] on link "❮ Back to Search" at bounding box center [117, 74] width 116 height 20
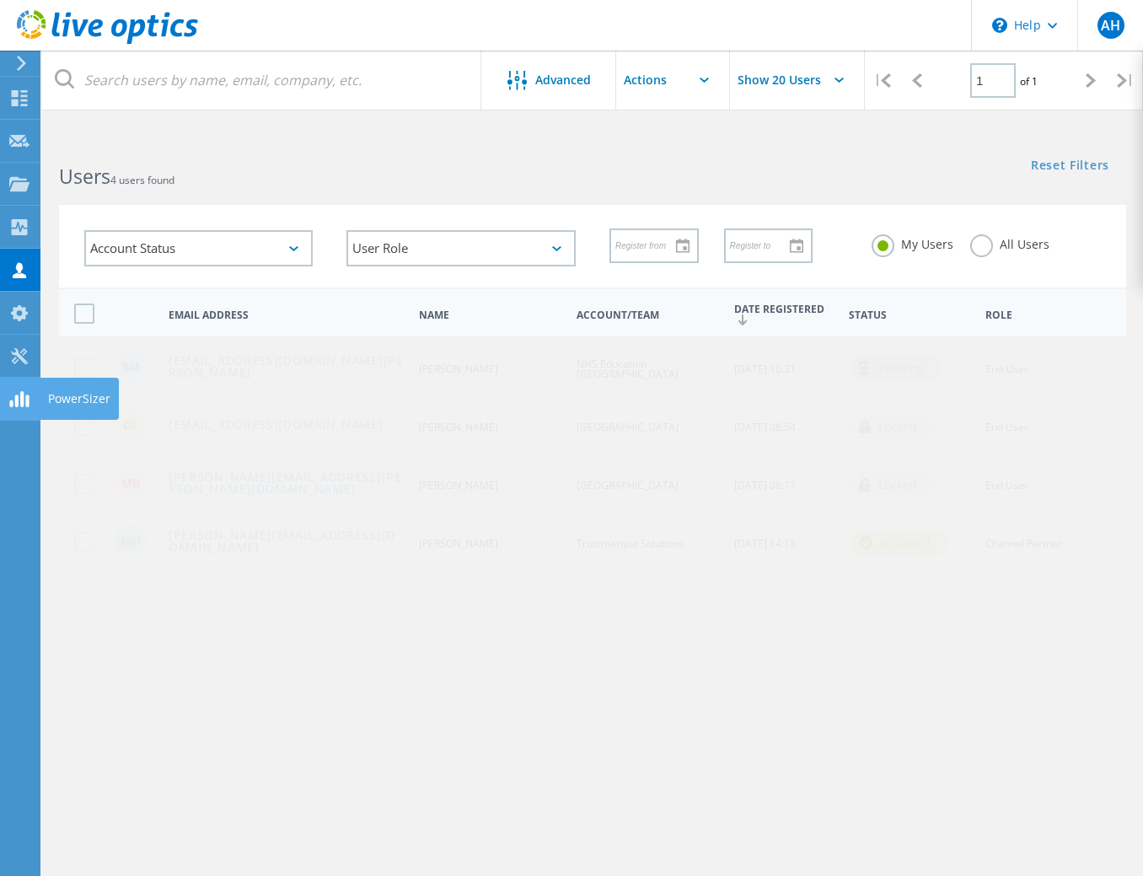
click at [19, 394] on icon at bounding box center [19, 399] width 20 height 16
